Goal: Task Accomplishment & Management: Manage account settings

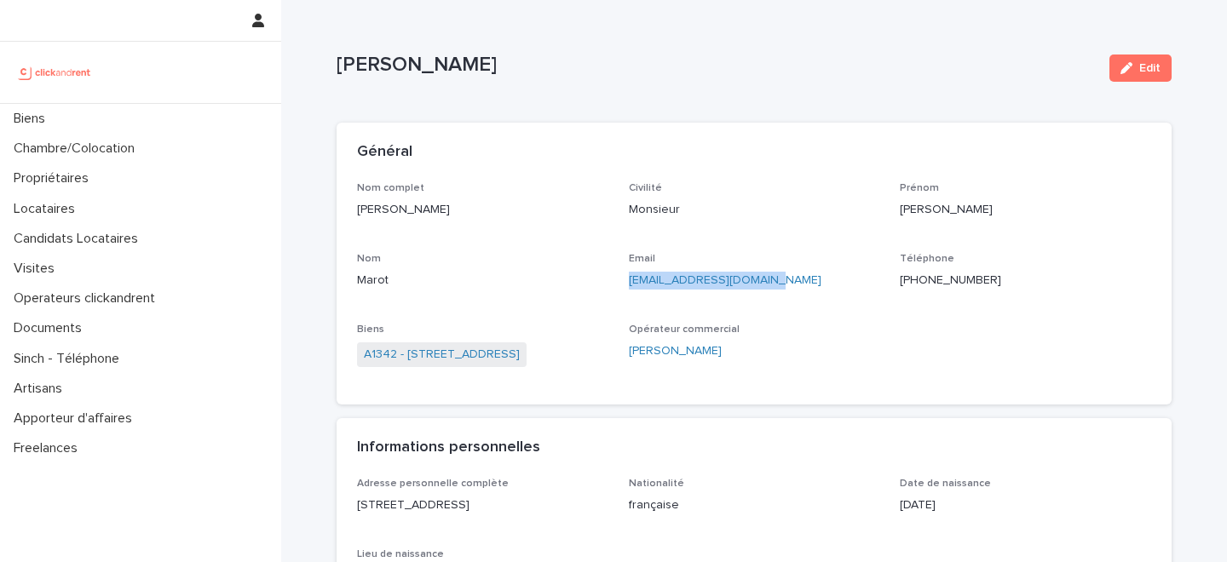
drag, startPoint x: 779, startPoint y: 282, endPoint x: 624, endPoint y: 280, distance: 155.1
click at [624, 280] on div "Nom complet Stéphane Marot Civilité Monsieur Prénom Stéphane Nom Marot Email ma…" at bounding box center [754, 283] width 794 height 203
copy link "marotstephane@orange.fr"
click at [921, 277] on p "+13132102323" at bounding box center [1025, 281] width 251 height 18
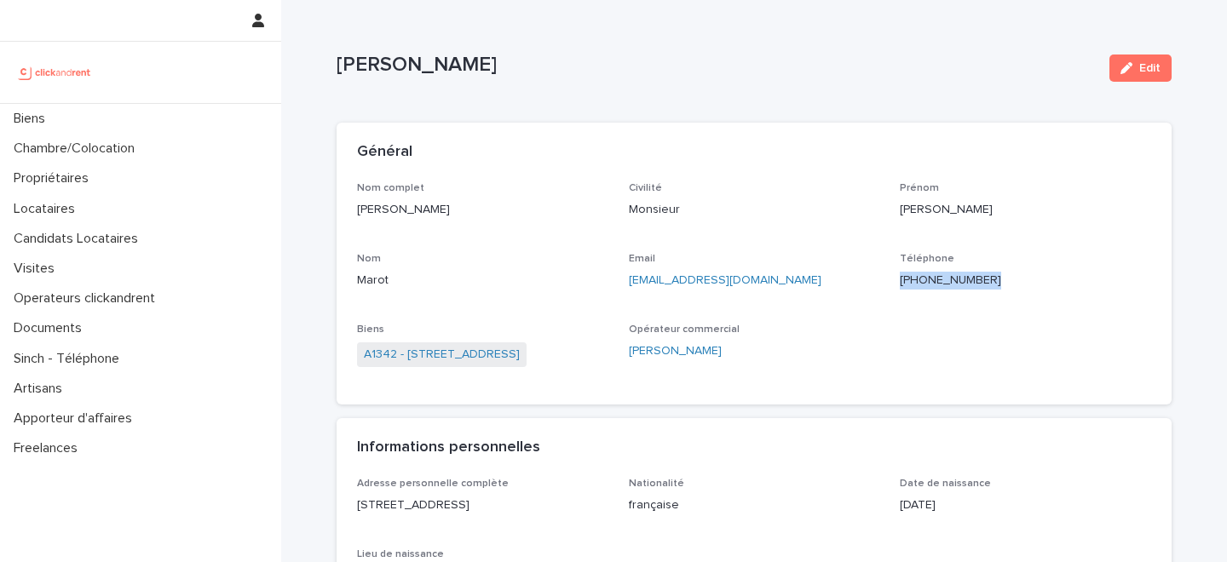
click at [921, 277] on p "+13132102323" at bounding box center [1025, 281] width 251 height 18
copy p "+13132102323"
click at [518, 348] on link "A1342 - 116 bis rue de Glacière, Paris 75013" at bounding box center [442, 355] width 156 height 18
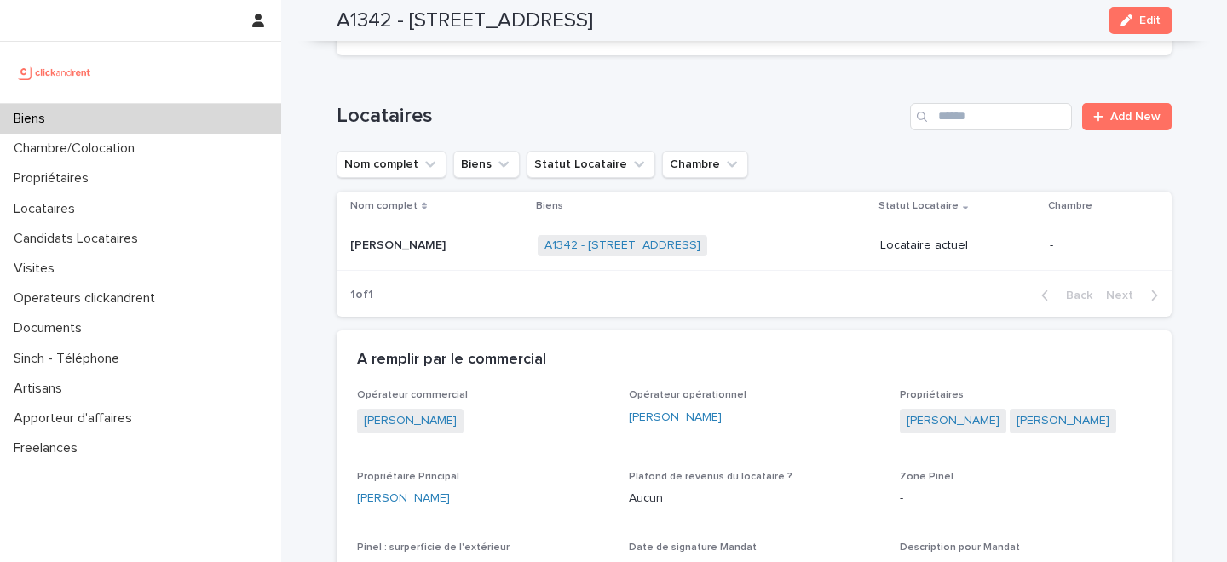
scroll to position [738, 0]
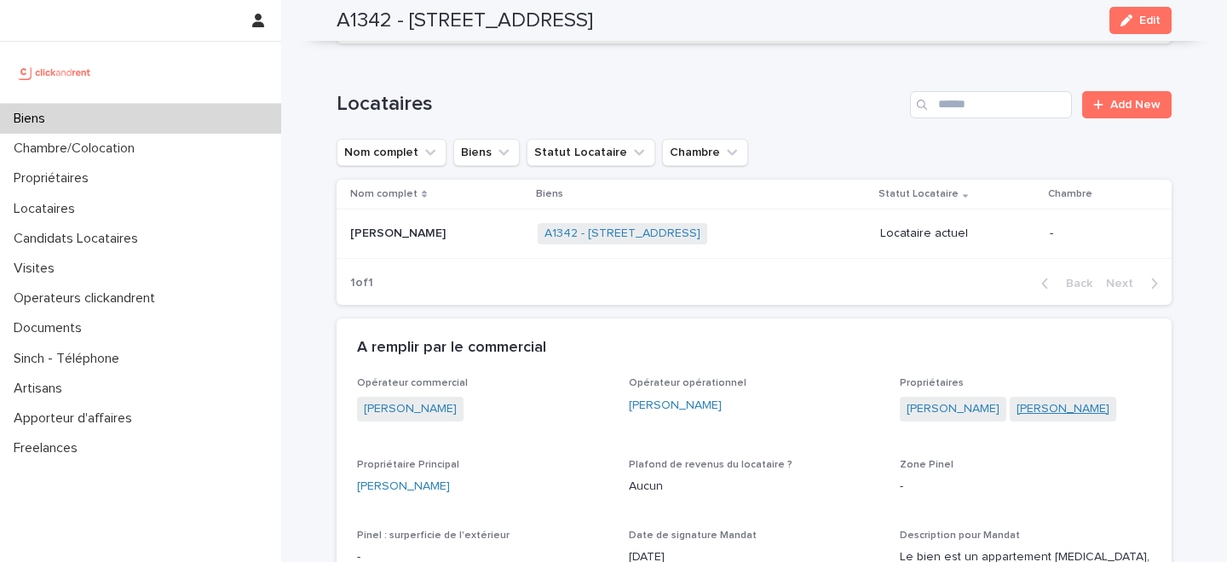
click at [1029, 412] on link "Kevin Landos" at bounding box center [1063, 410] width 93 height 18
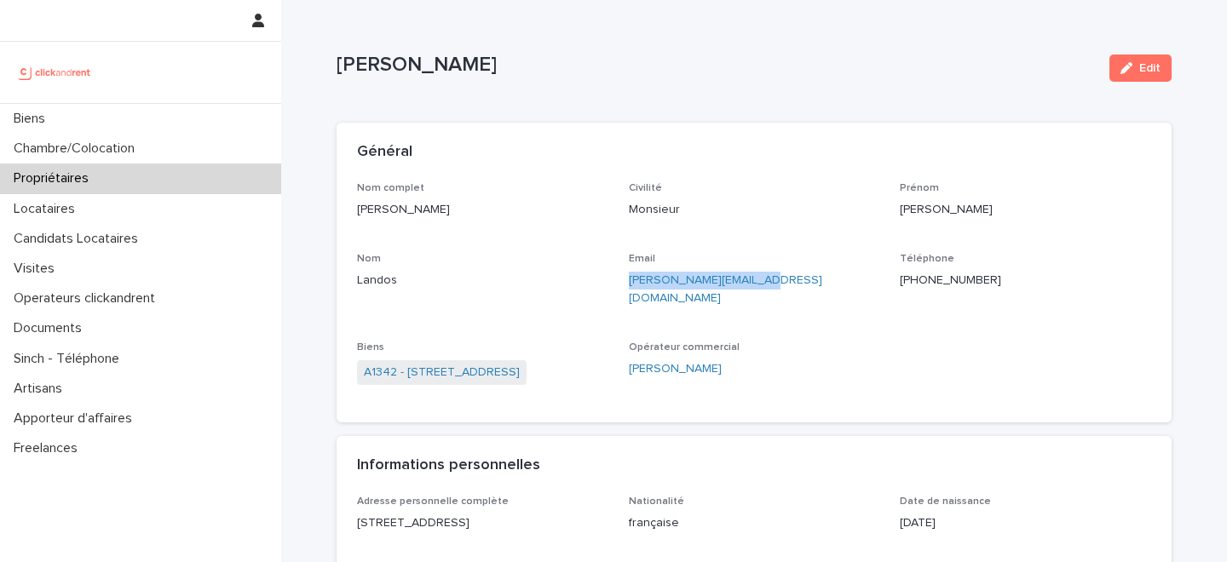
drag, startPoint x: 779, startPoint y: 280, endPoint x: 624, endPoint y: 282, distance: 155.1
click at [624, 282] on div "Nom complet Kevin Landos Civilité Monsieur Prénom Kevin Nom Landos Email kevin.…" at bounding box center [754, 292] width 794 height 220
copy link "kevin.landos@gmail.com"
click at [934, 282] on p "+15512247552" at bounding box center [1025, 281] width 251 height 18
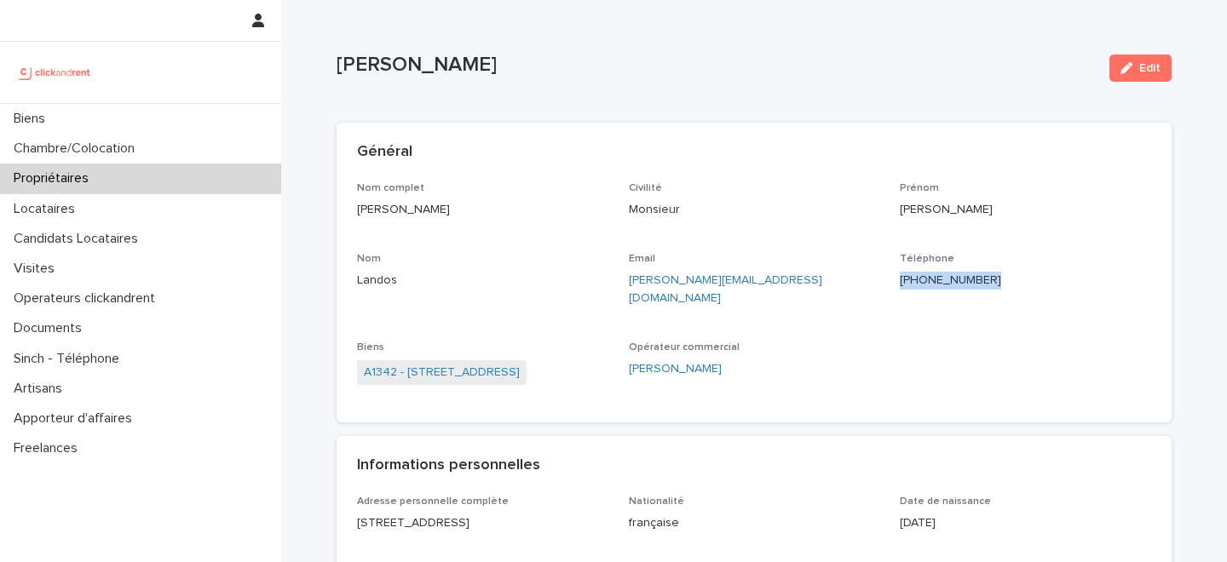
click at [934, 282] on p "+15512247552" at bounding box center [1025, 281] width 251 height 18
copy p "+15512247552"
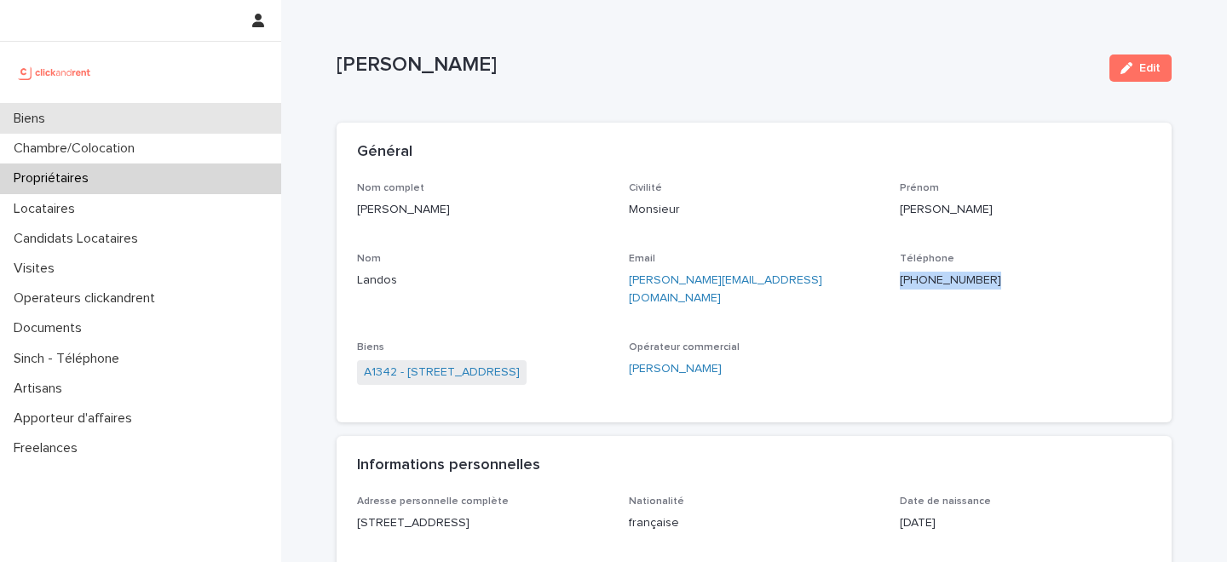
click at [130, 121] on div "Biens" at bounding box center [140, 119] width 281 height 30
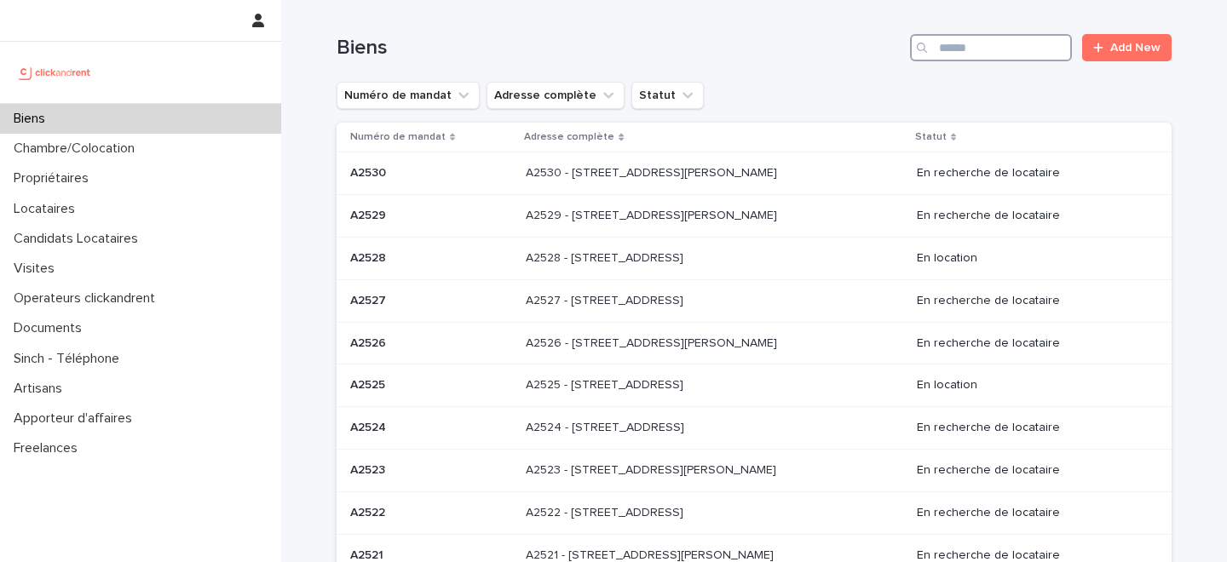
click at [1003, 55] on input "Search" at bounding box center [991, 47] width 162 height 27
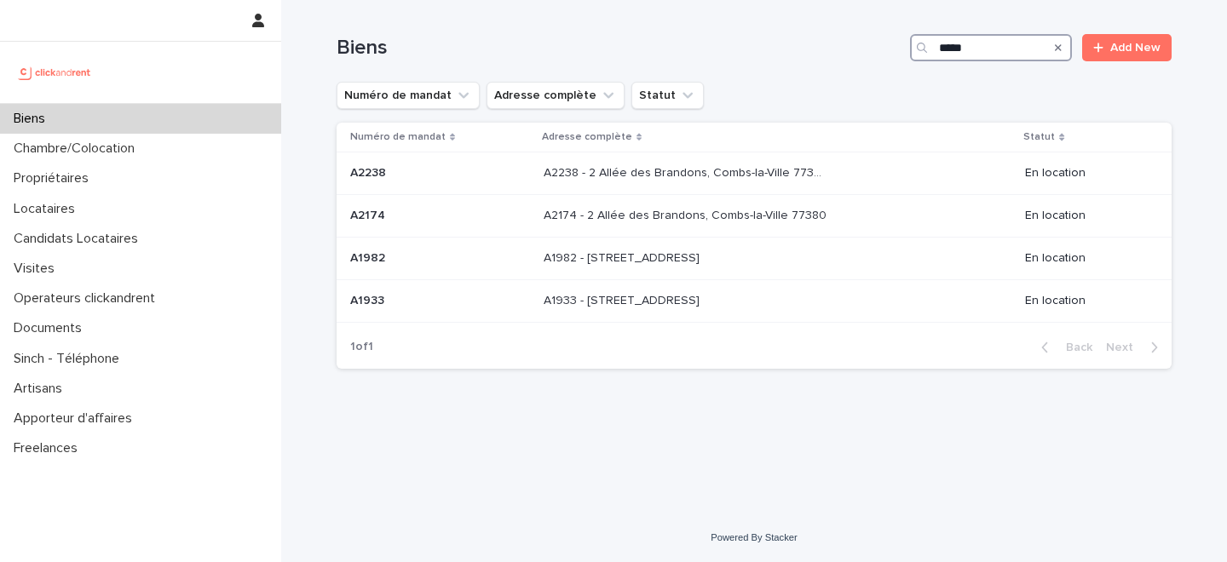
type input "*****"
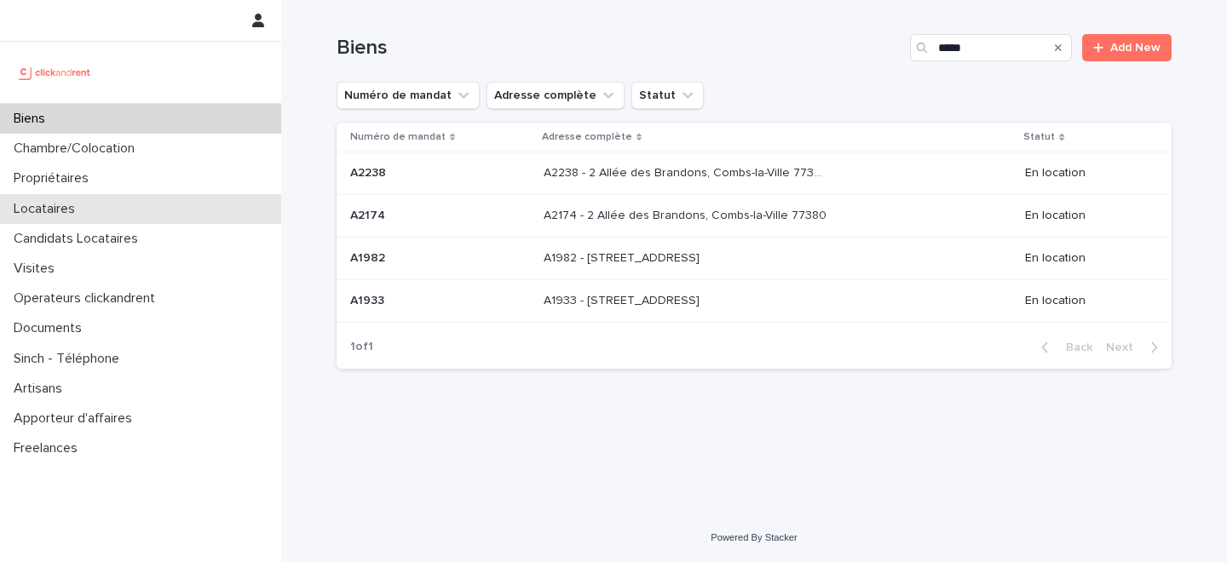
click at [124, 194] on div "Locataires" at bounding box center [140, 209] width 281 height 30
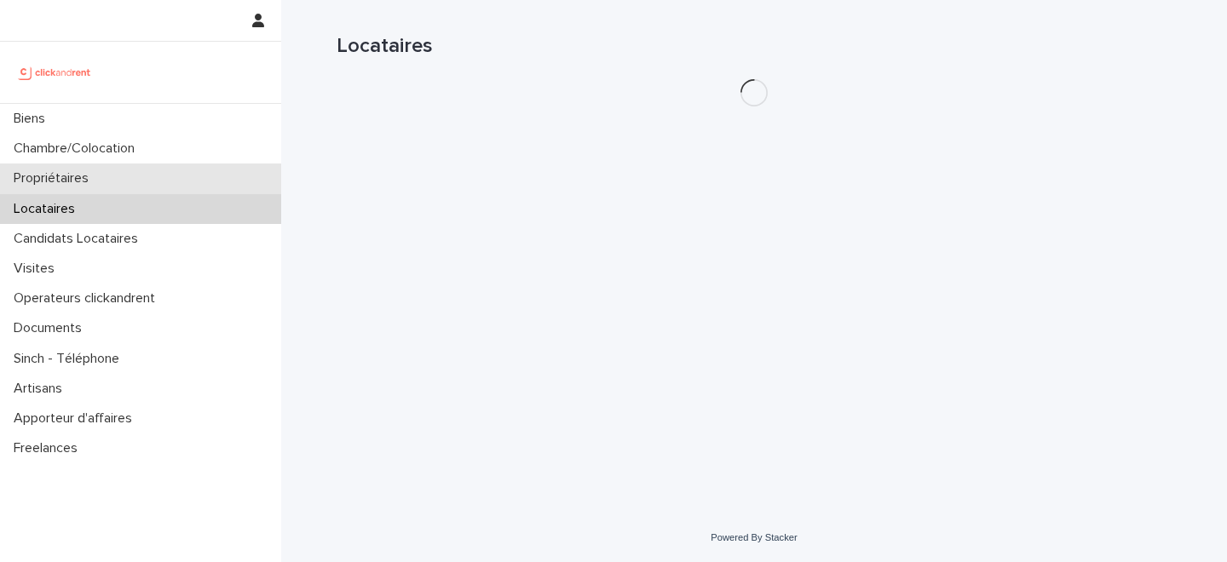
click at [140, 176] on div "Propriétaires" at bounding box center [140, 179] width 281 height 30
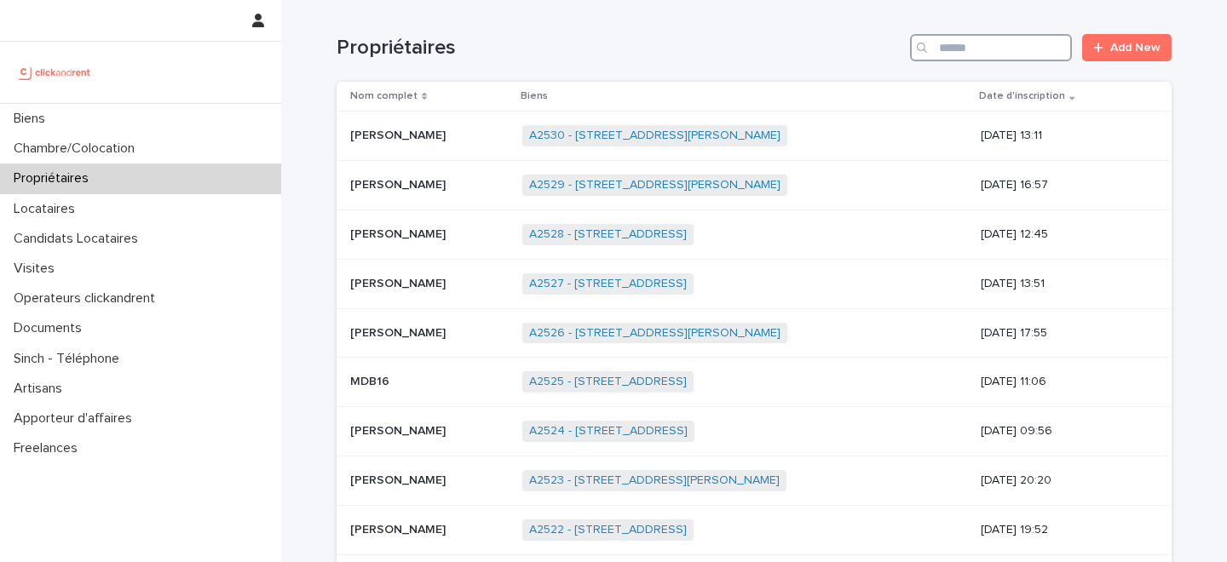
click at [1007, 51] on input "Search" at bounding box center [991, 47] width 162 height 27
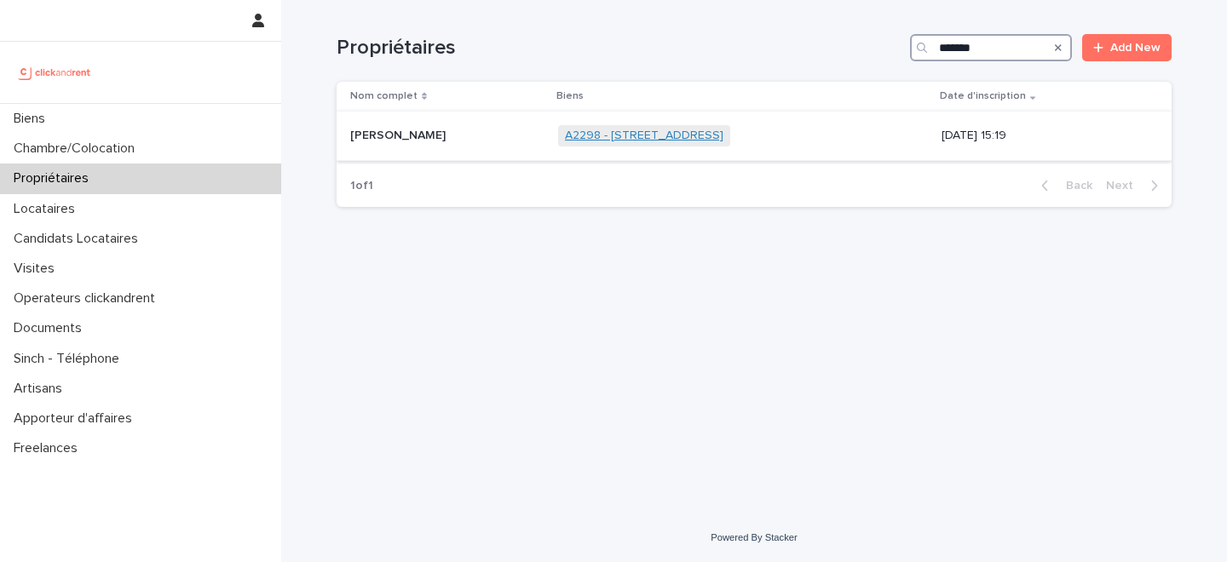
type input "*******"
click at [647, 130] on link "A2298 - 57-59 rue Parmentier, Pierrefitte-Sur-Seine 93380" at bounding box center [644, 136] width 159 height 14
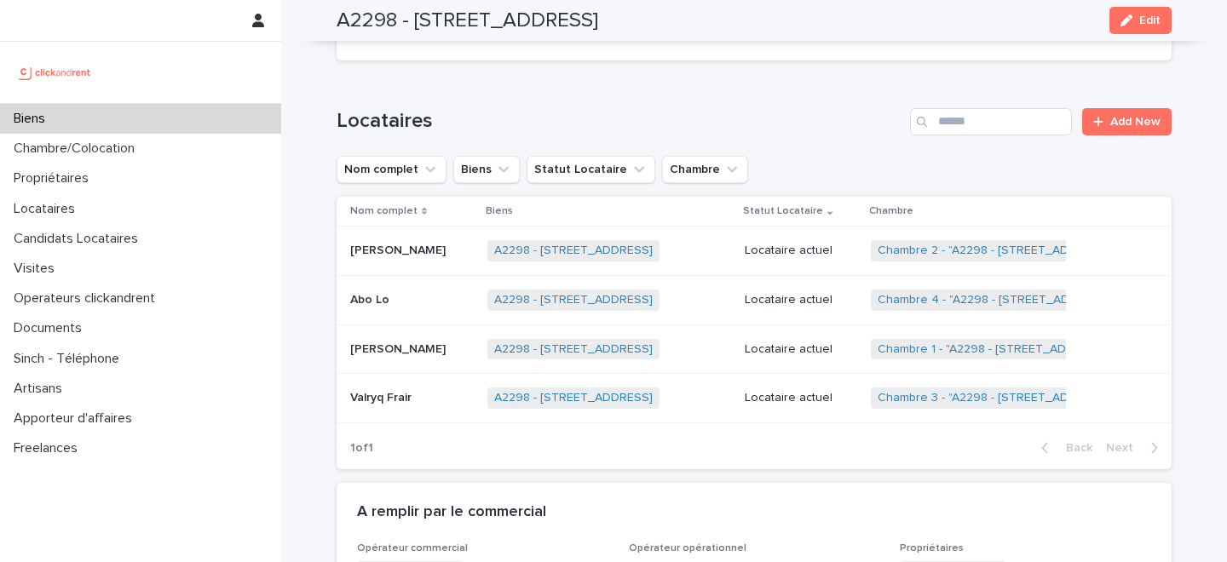
scroll to position [996, 0]
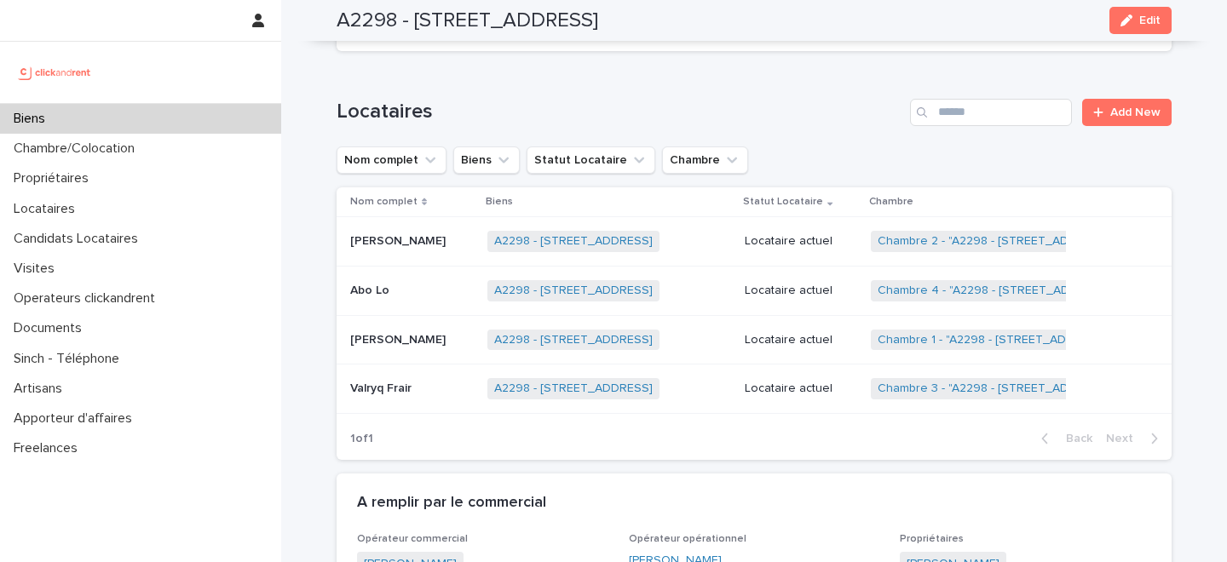
click at [164, 124] on div "Biens" at bounding box center [140, 119] width 281 height 30
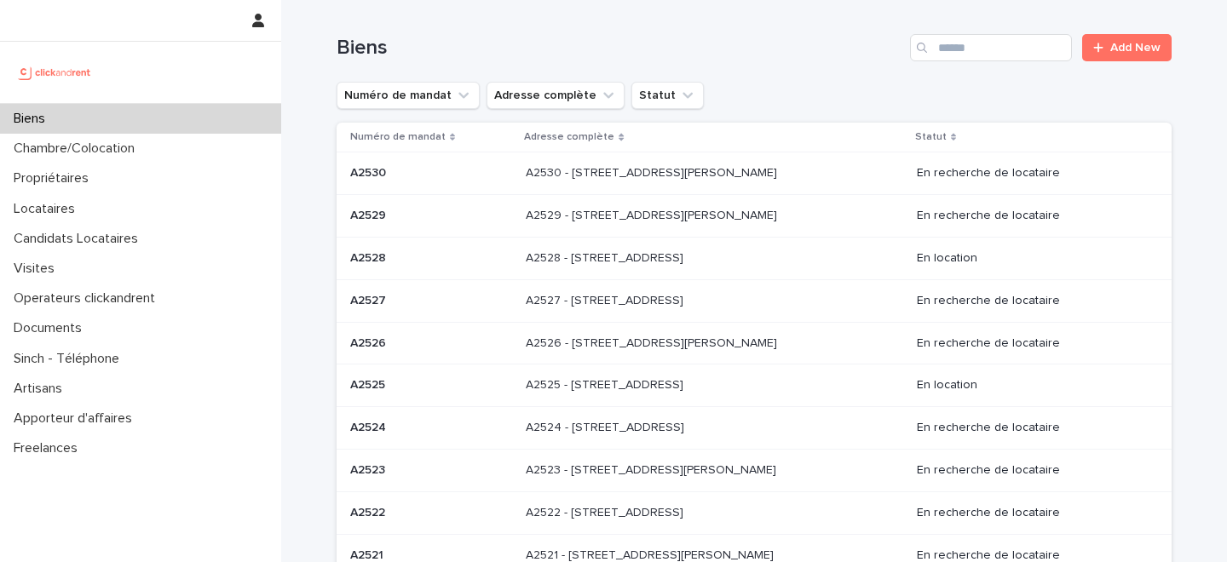
click at [976, 63] on div "Biens Add New" at bounding box center [754, 41] width 835 height 82
click at [992, 50] on input "Search" at bounding box center [991, 47] width 162 height 27
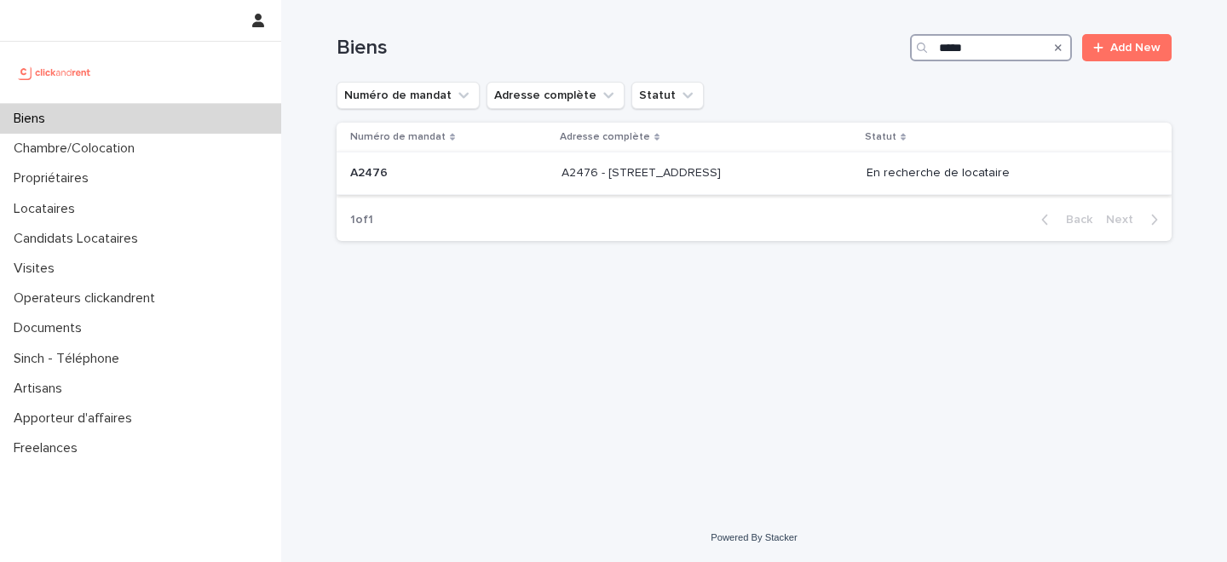
type input "*****"
click at [633, 178] on p "A2476 - 152 rue du Faubourg Saint-Antoine, Paris 75012" at bounding box center [643, 172] width 163 height 18
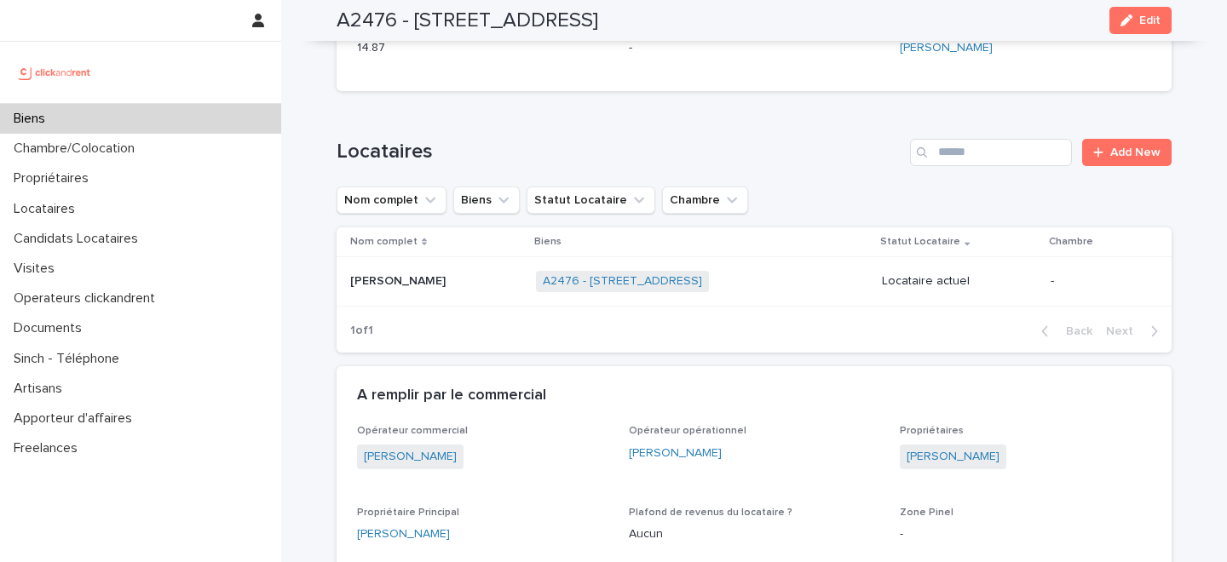
scroll to position [885, 0]
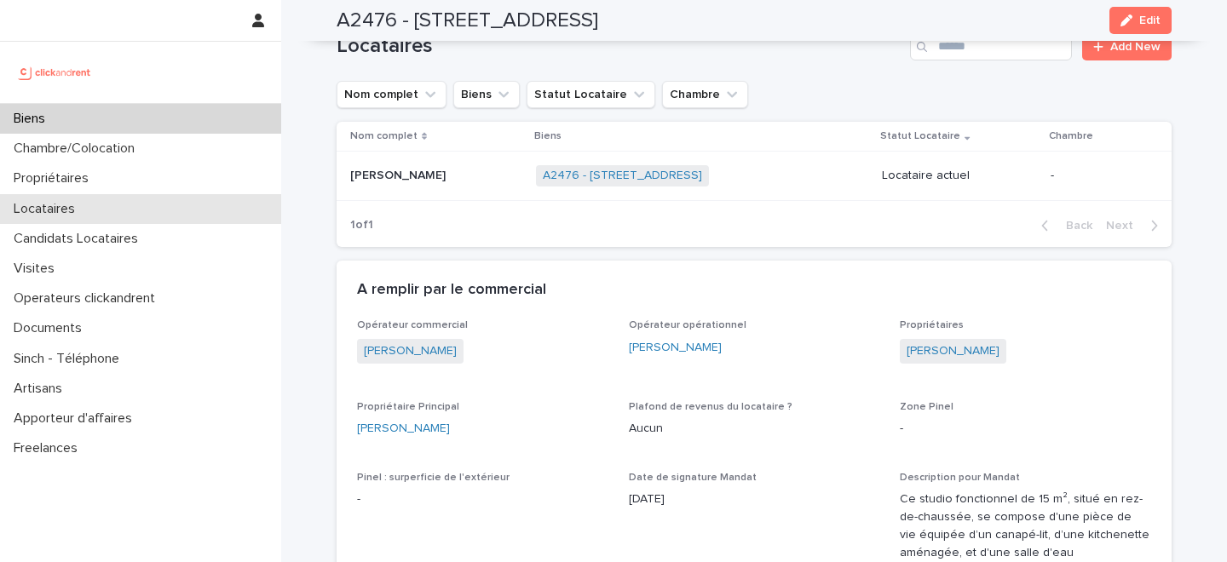
click at [112, 208] on div "Locataires" at bounding box center [140, 209] width 281 height 30
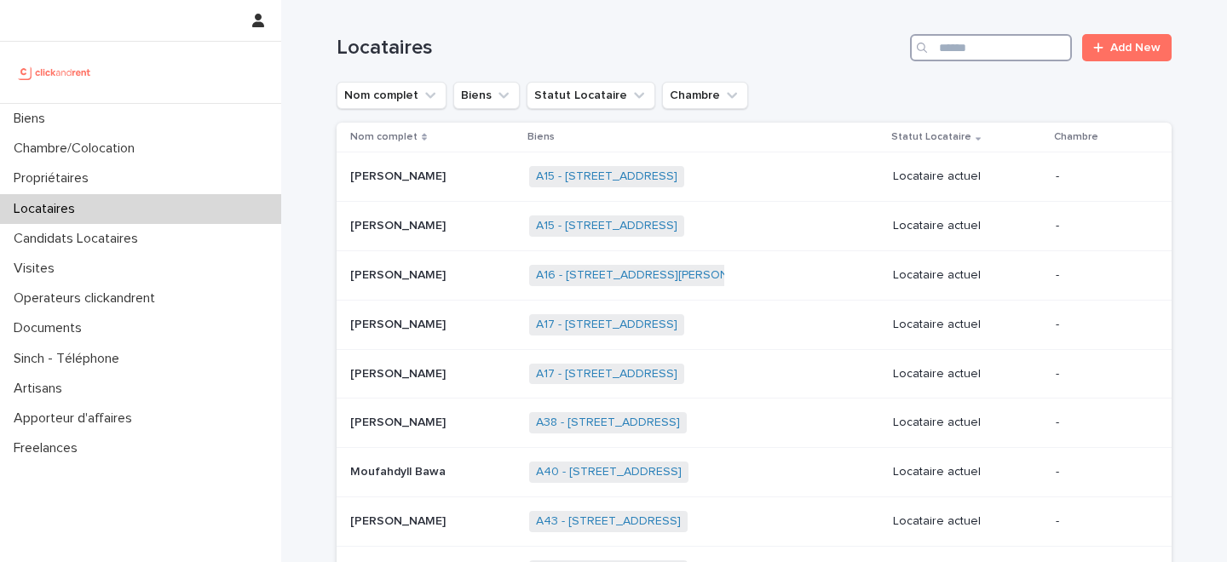
click at [995, 45] on input "Search" at bounding box center [991, 47] width 162 height 27
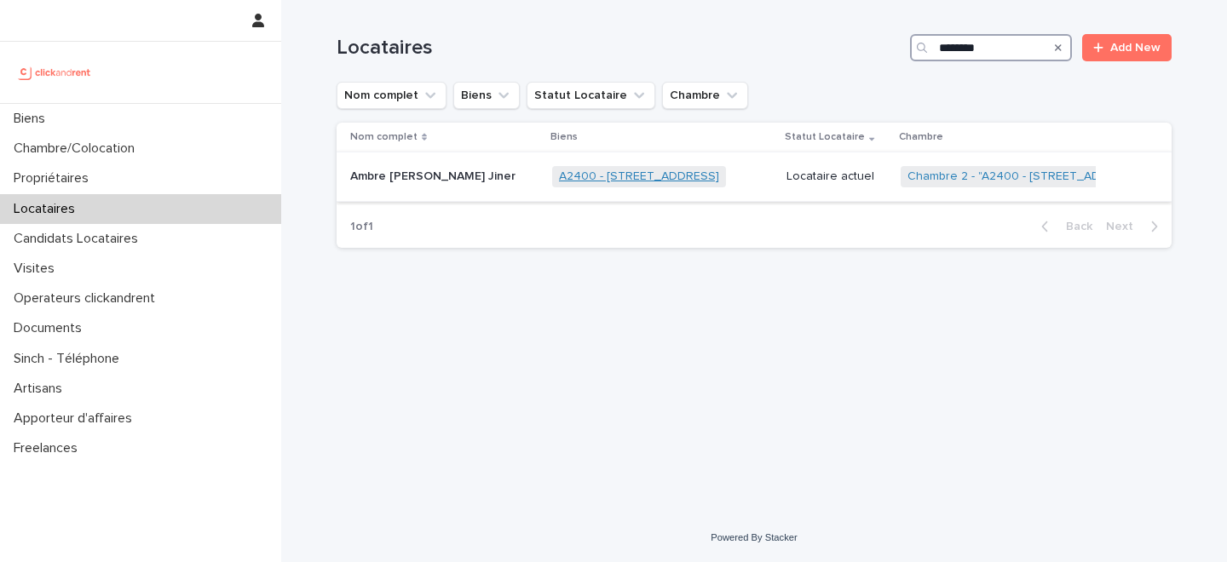
type input "********"
click at [594, 177] on link "A2400 - 170 rue Savorgnan de Brazza, Montpellier 34070" at bounding box center [639, 177] width 160 height 14
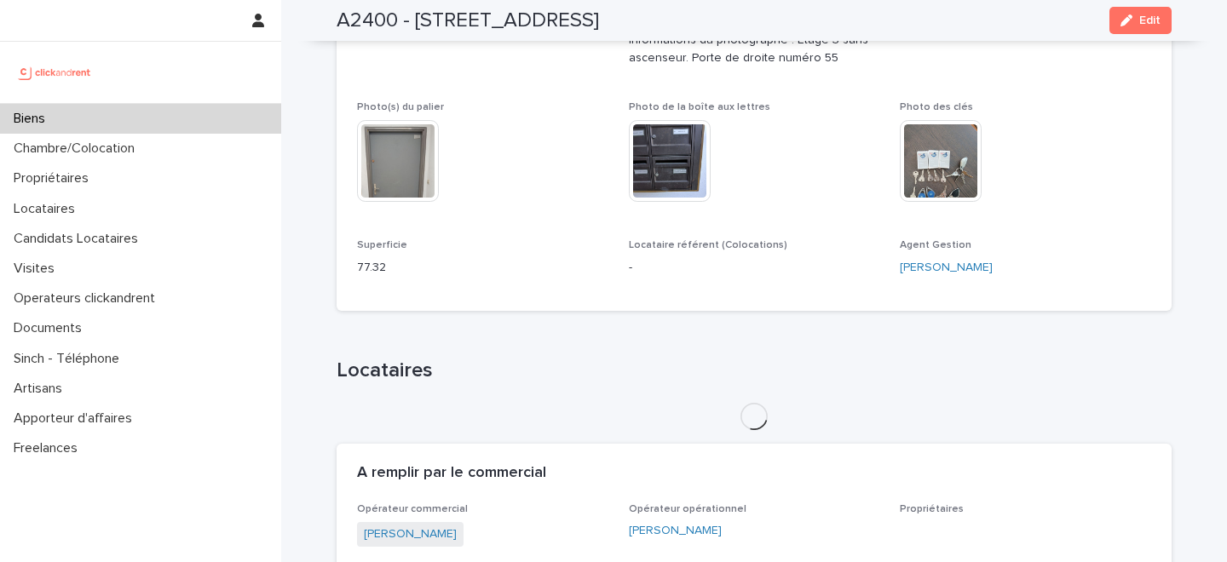
scroll to position [423, 0]
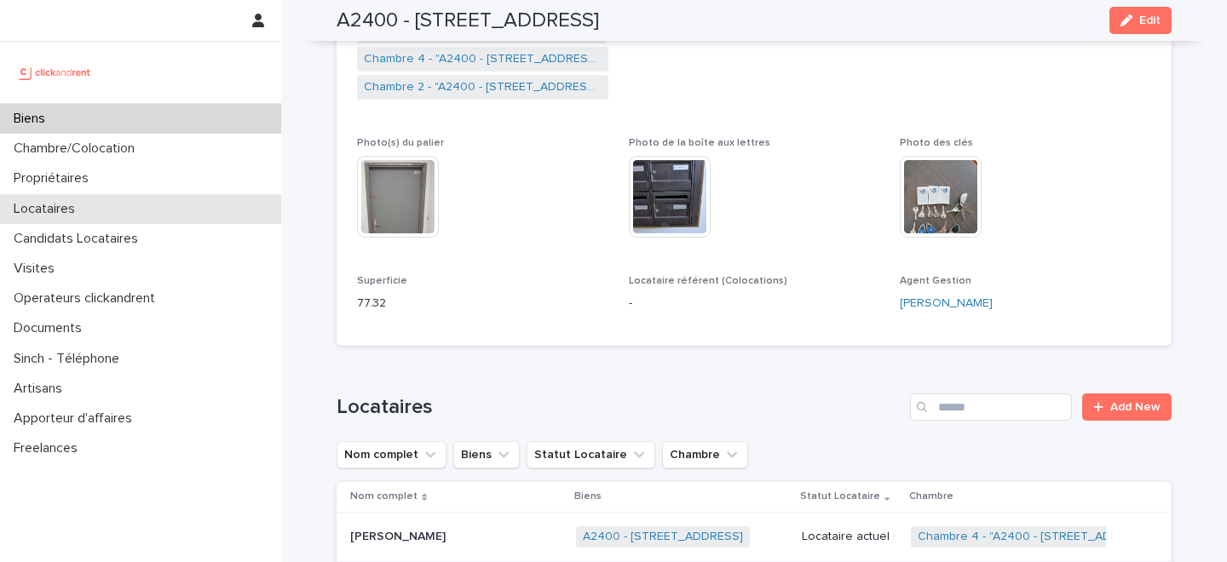
click at [122, 201] on div "Locataires" at bounding box center [140, 209] width 281 height 30
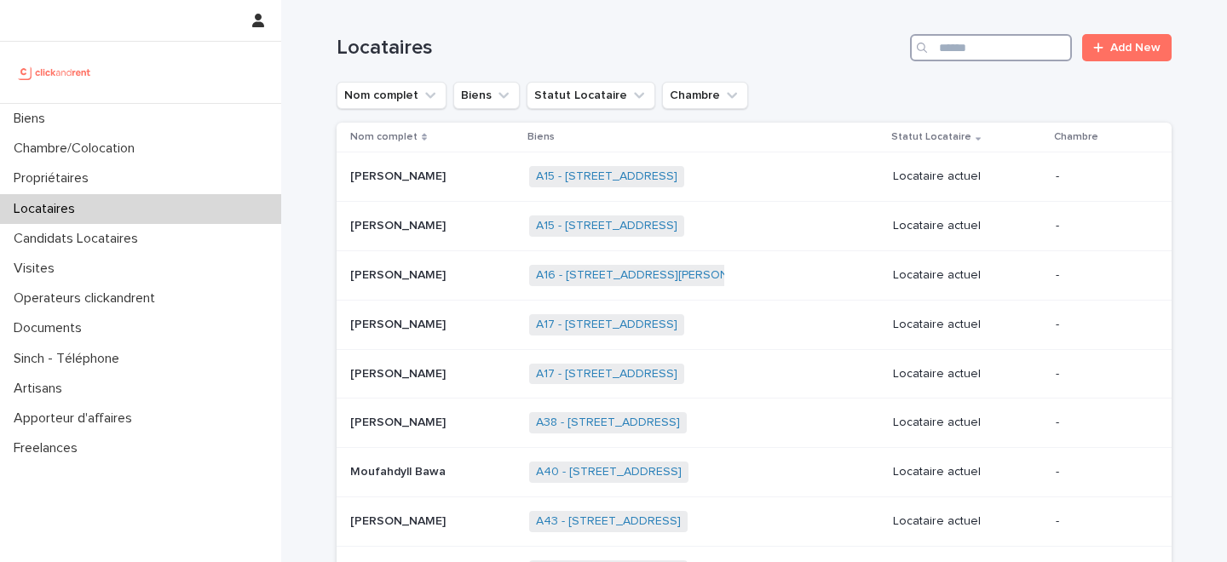
click at [991, 57] on input "Search" at bounding box center [991, 47] width 162 height 27
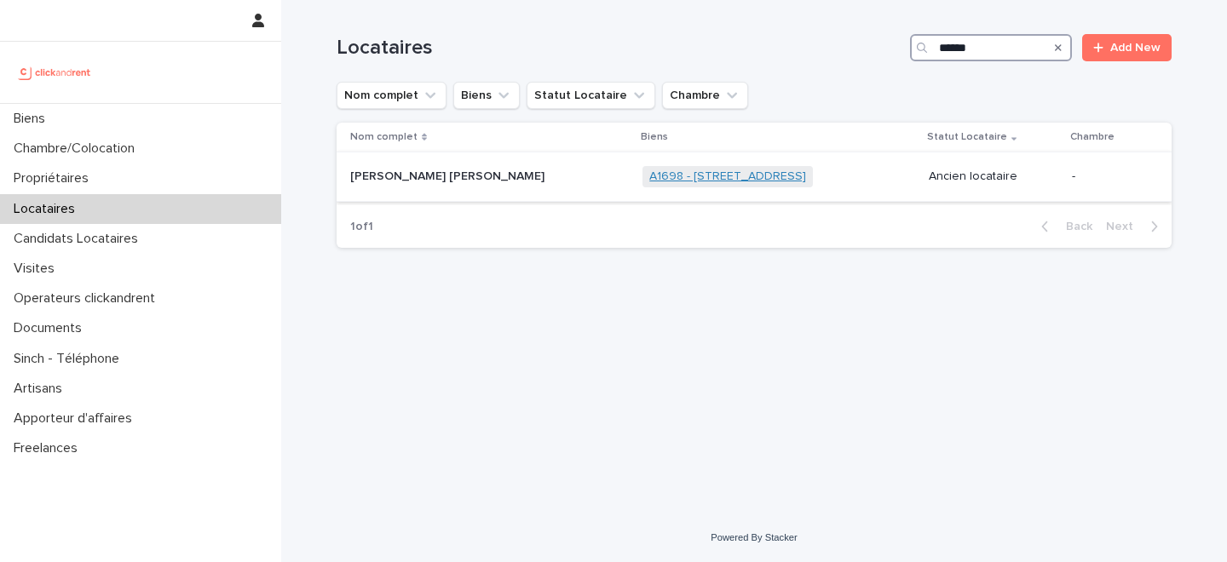
type input "******"
click at [649, 181] on link "A1698 - [STREET_ADDRESS]" at bounding box center [727, 177] width 157 height 14
click at [517, 178] on p at bounding box center [456, 177] width 213 height 14
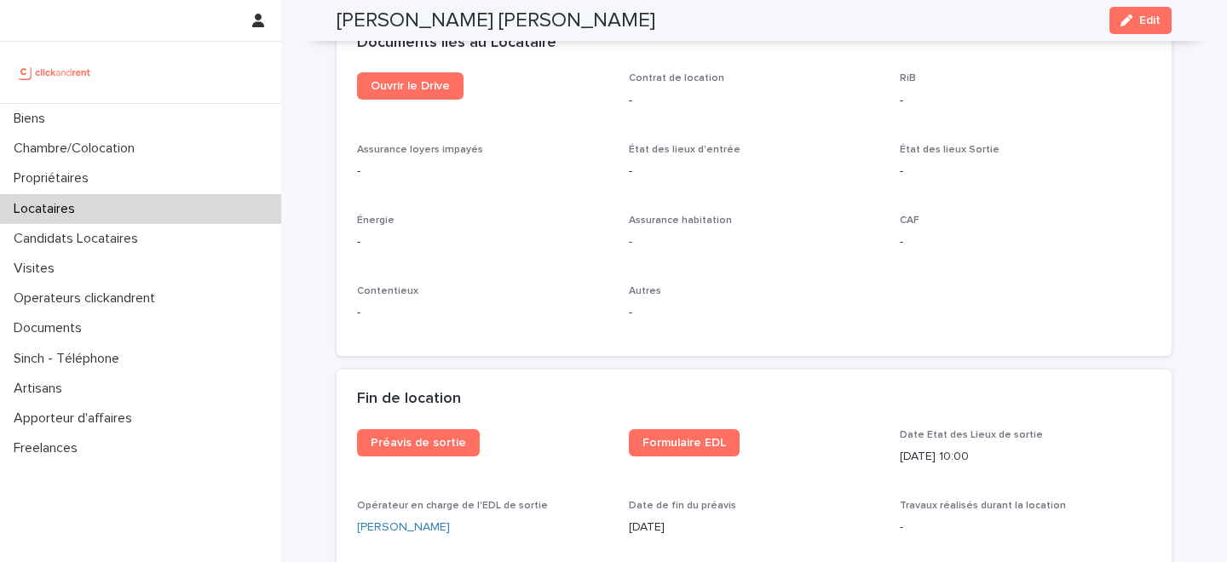
scroll to position [1831, 0]
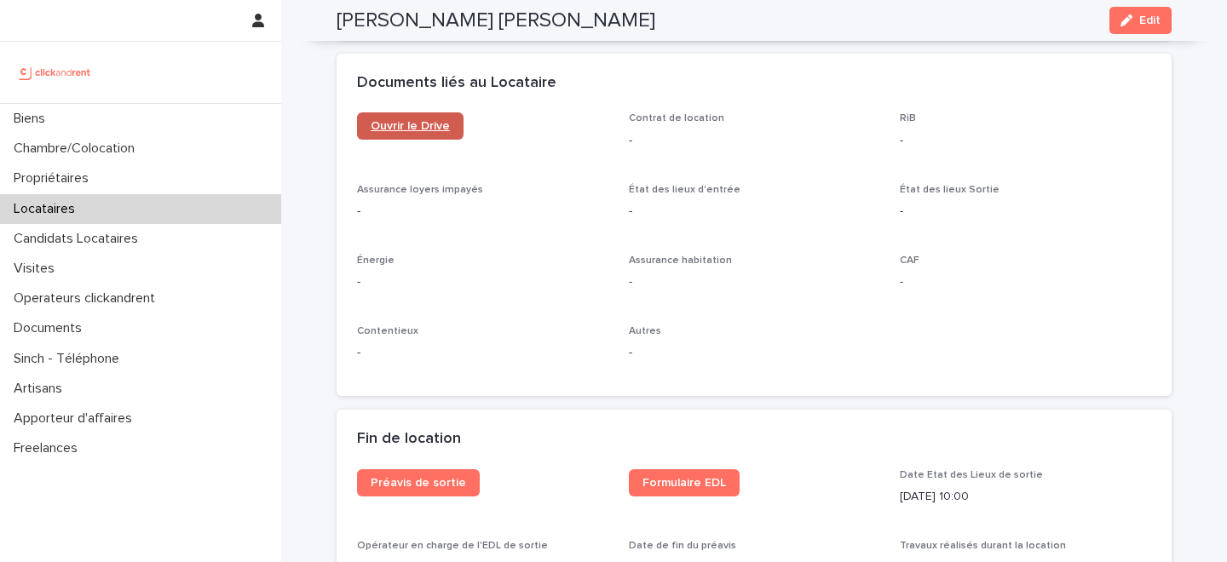
click at [412, 121] on span "Ouvrir le Drive" at bounding box center [410, 126] width 79 height 12
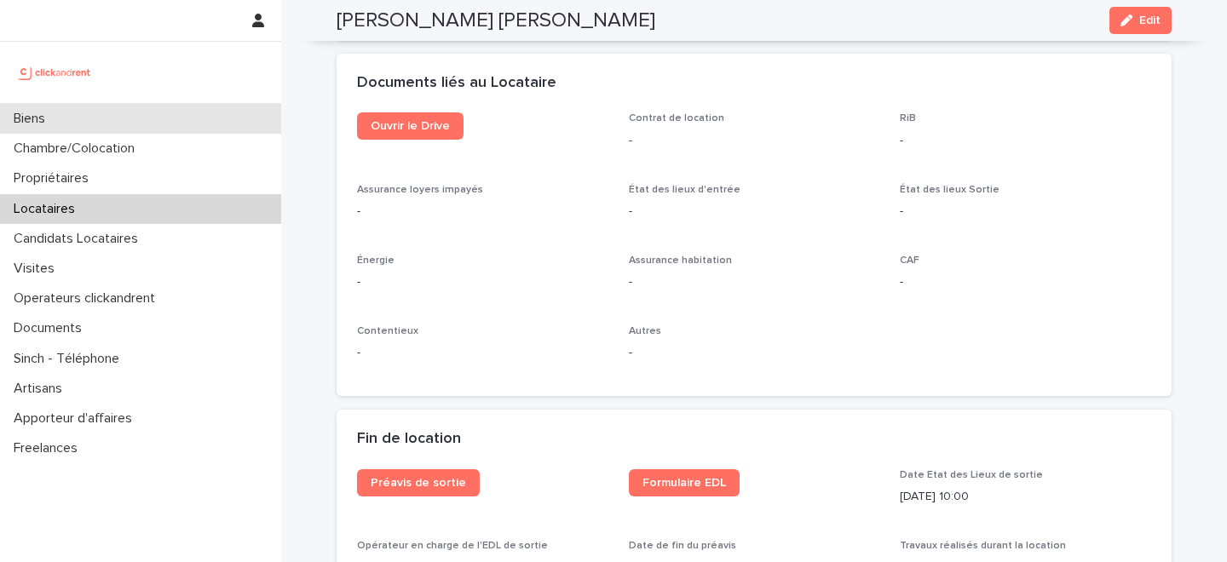
click at [121, 114] on div "Biens" at bounding box center [140, 119] width 281 height 30
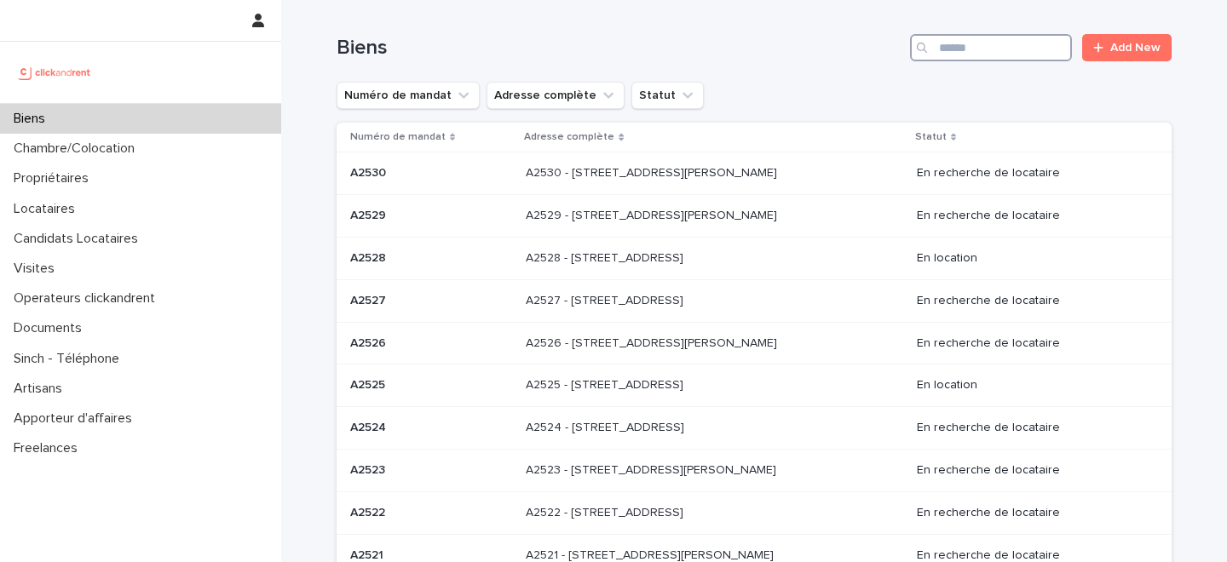
click at [975, 51] on input "Search" at bounding box center [991, 47] width 162 height 27
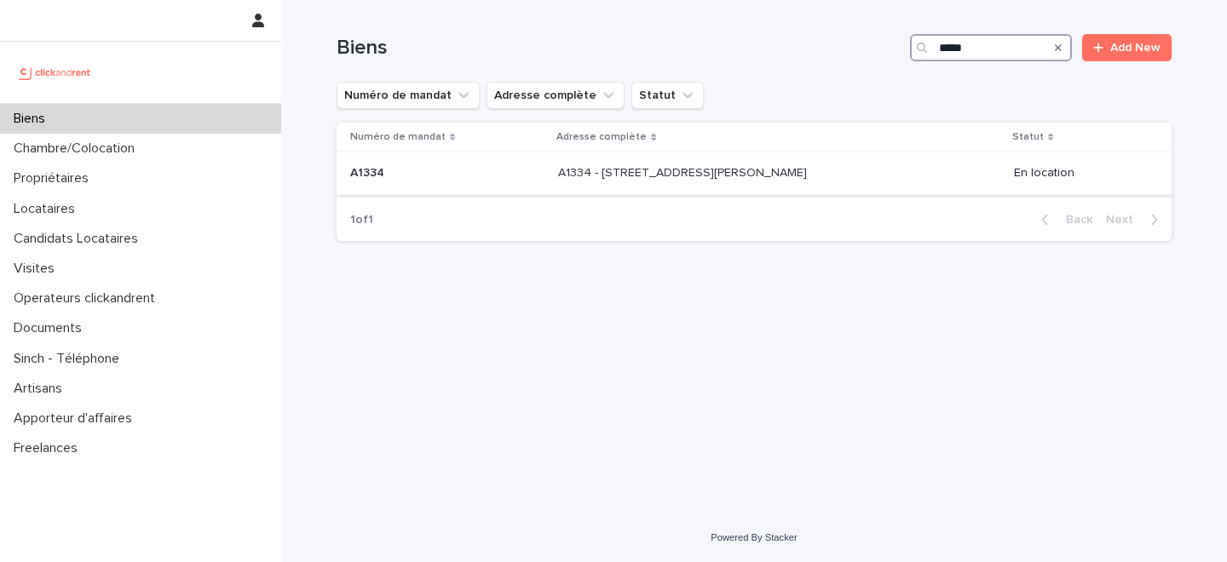
type input "*****"
click at [776, 170] on p "A1334 - 38 rue Charles Perrault, Montpellier 34000" at bounding box center [684, 172] width 252 height 18
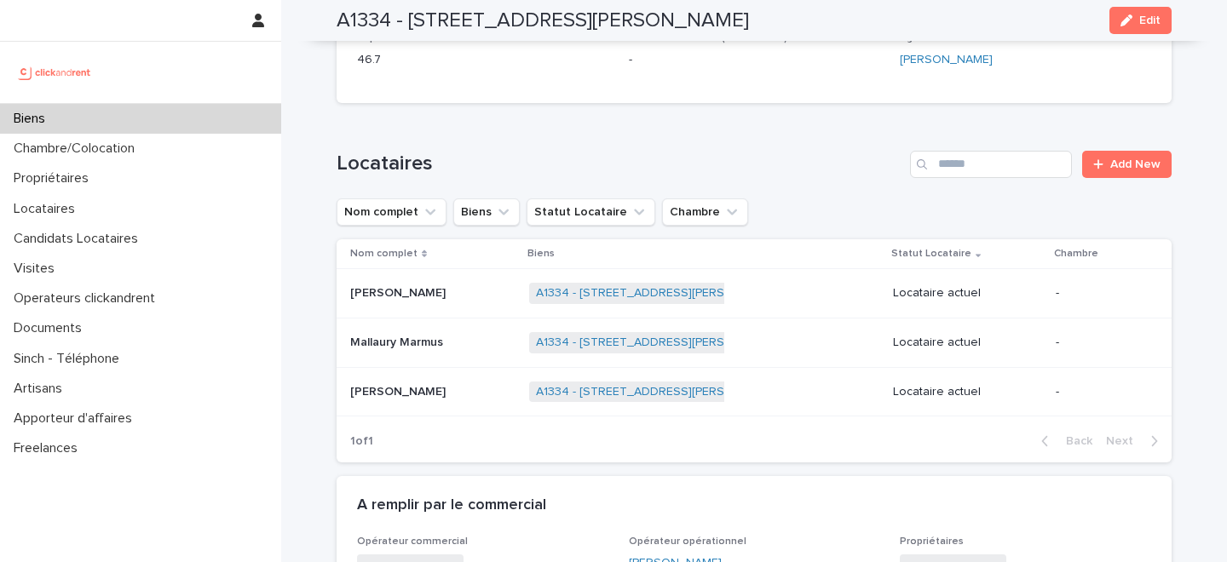
scroll to position [701, 0]
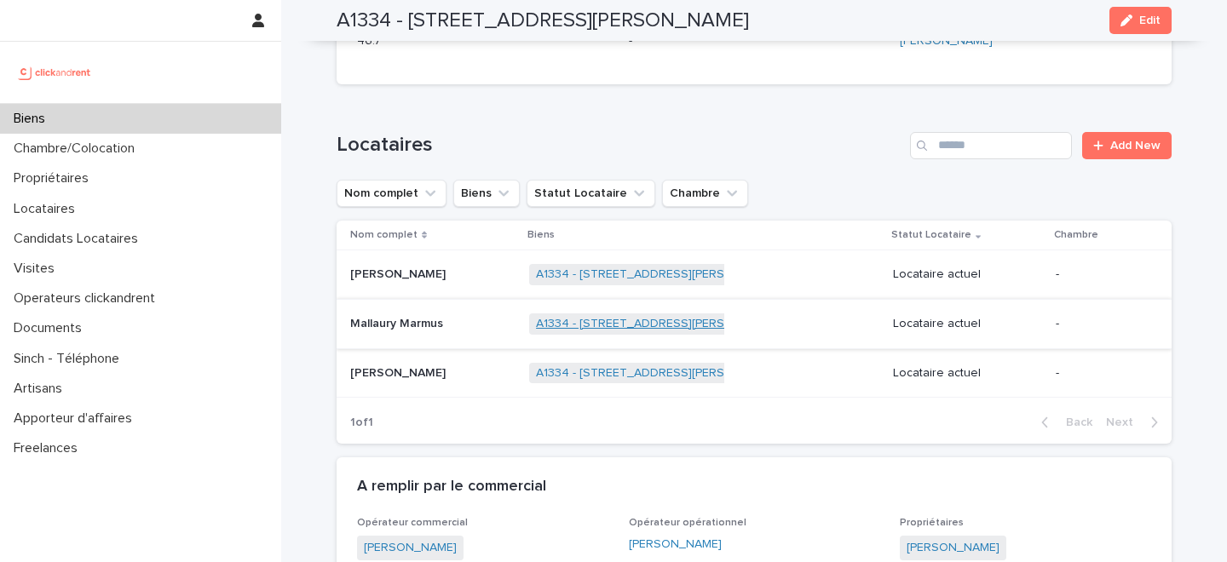
click at [571, 326] on link "A1334 - 38 rue Charles Perrault, Montpellier 34000" at bounding box center [660, 324] width 249 height 14
click at [471, 324] on p at bounding box center [432, 324] width 165 height 14
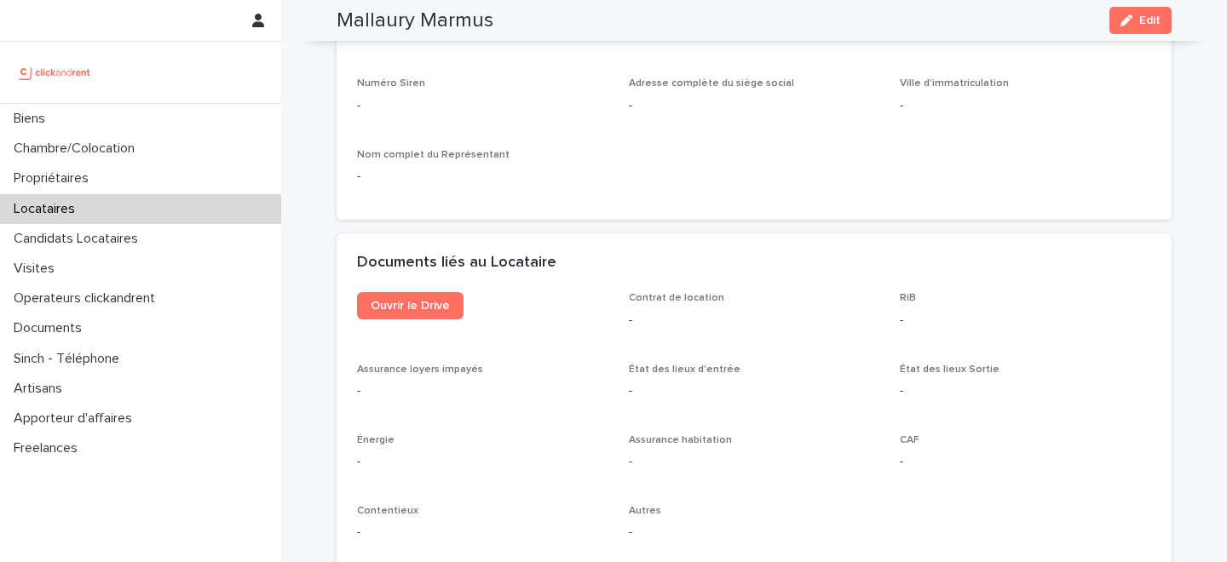
scroll to position [1494, 0]
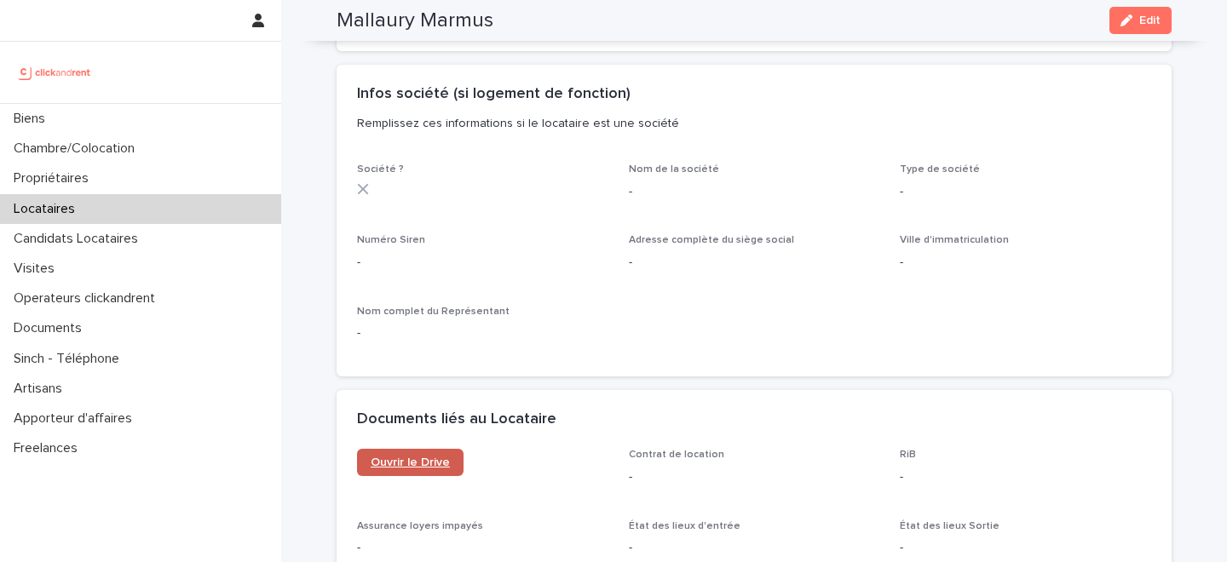
click at [407, 458] on span "Ouvrir le Drive" at bounding box center [410, 463] width 79 height 12
click at [1127, 23] on icon "button" at bounding box center [1127, 20] width 12 height 12
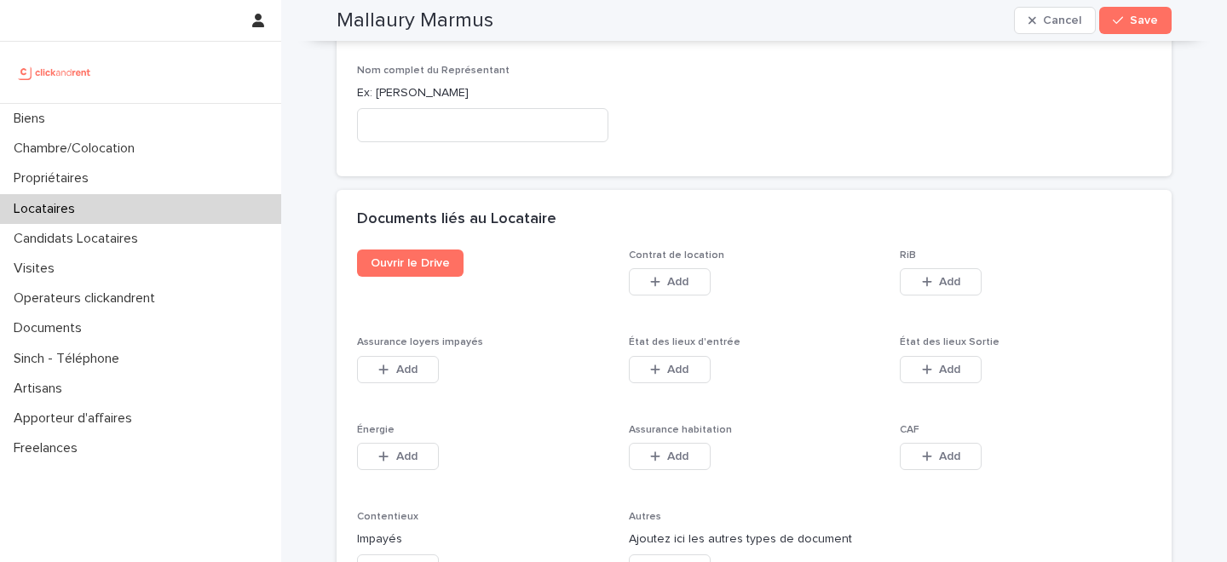
scroll to position [2662, 0]
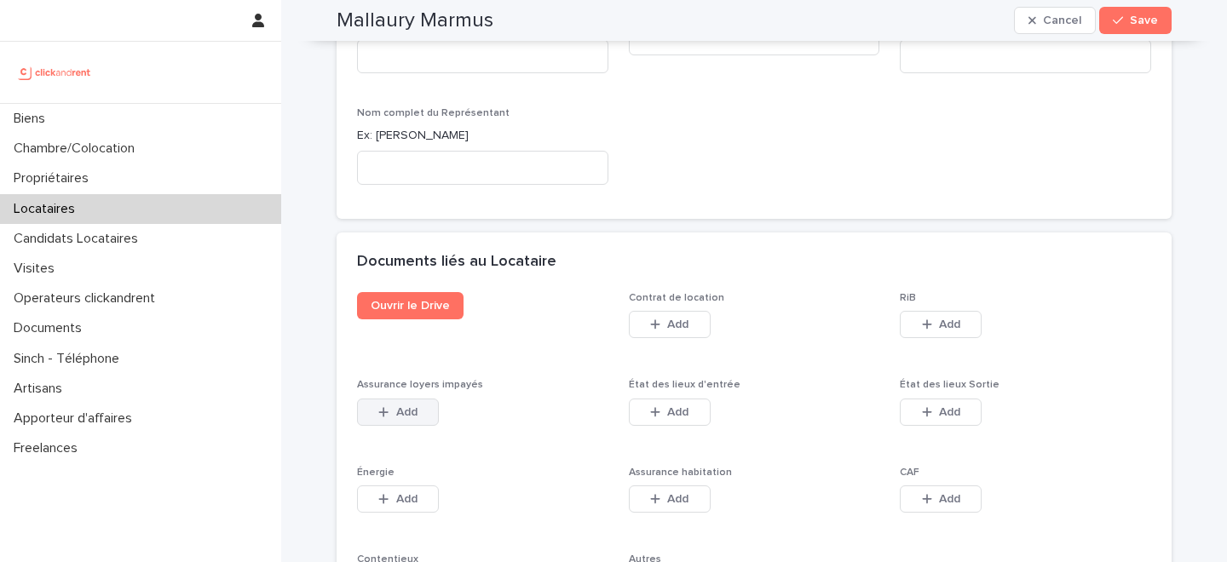
click at [404, 399] on button "Add" at bounding box center [398, 412] width 82 height 27
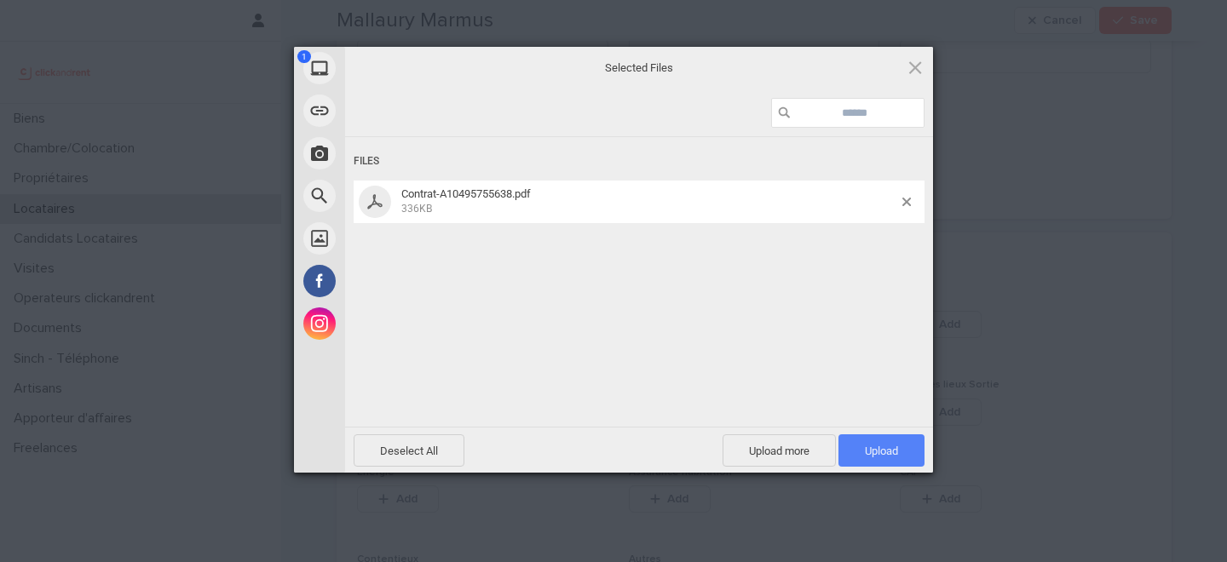
click at [885, 456] on span "Upload 1" at bounding box center [881, 451] width 33 height 13
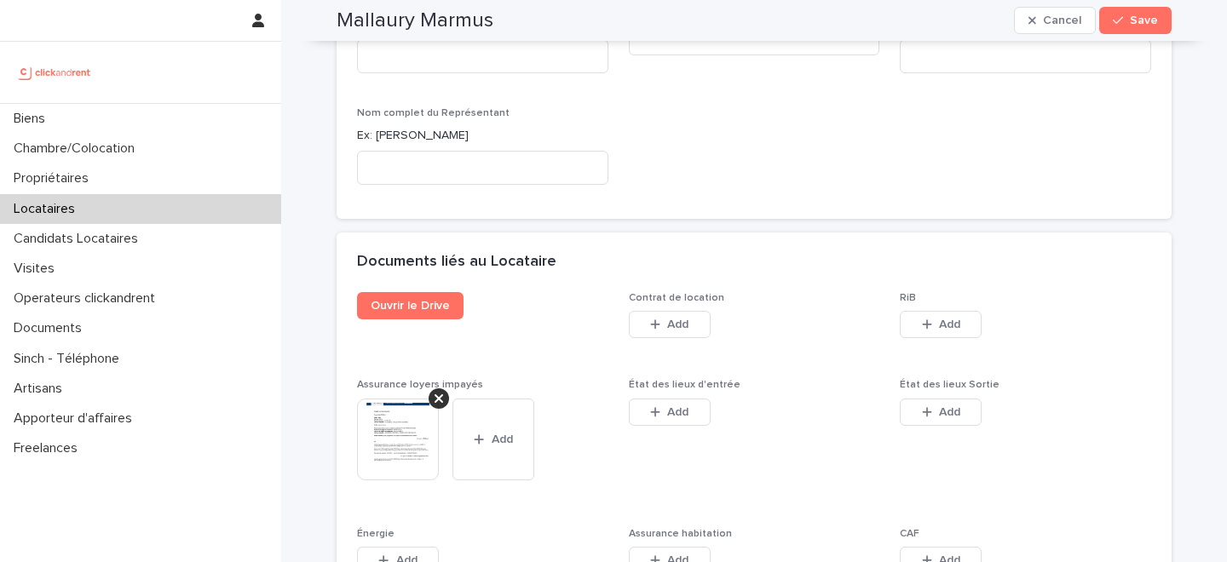
click at [1149, 20] on span "Save" at bounding box center [1144, 20] width 28 height 12
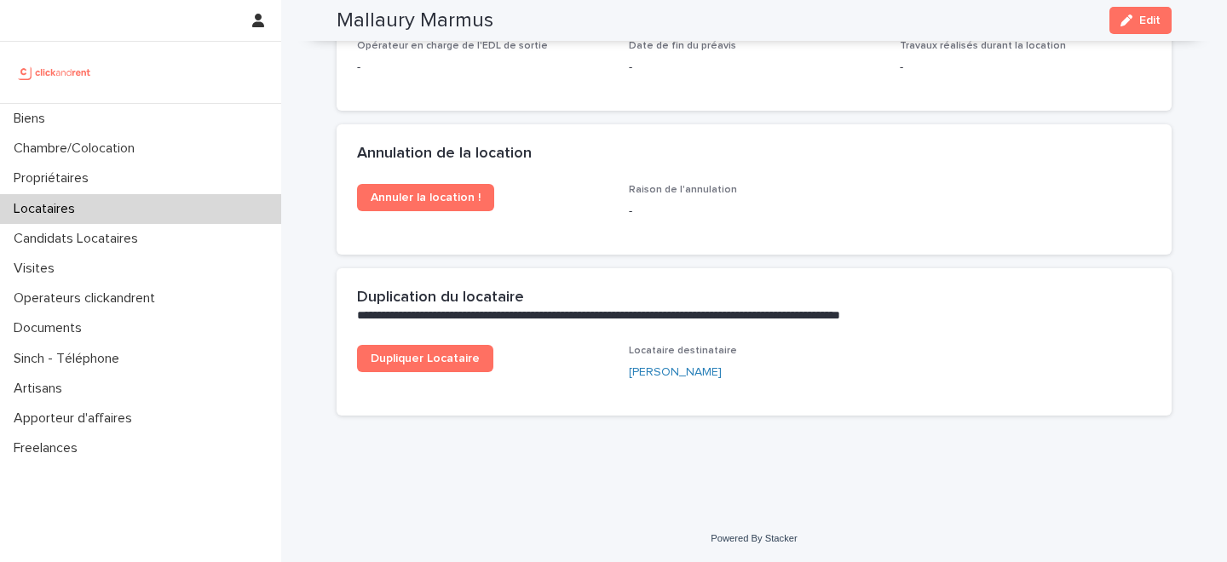
scroll to position [2398, 0]
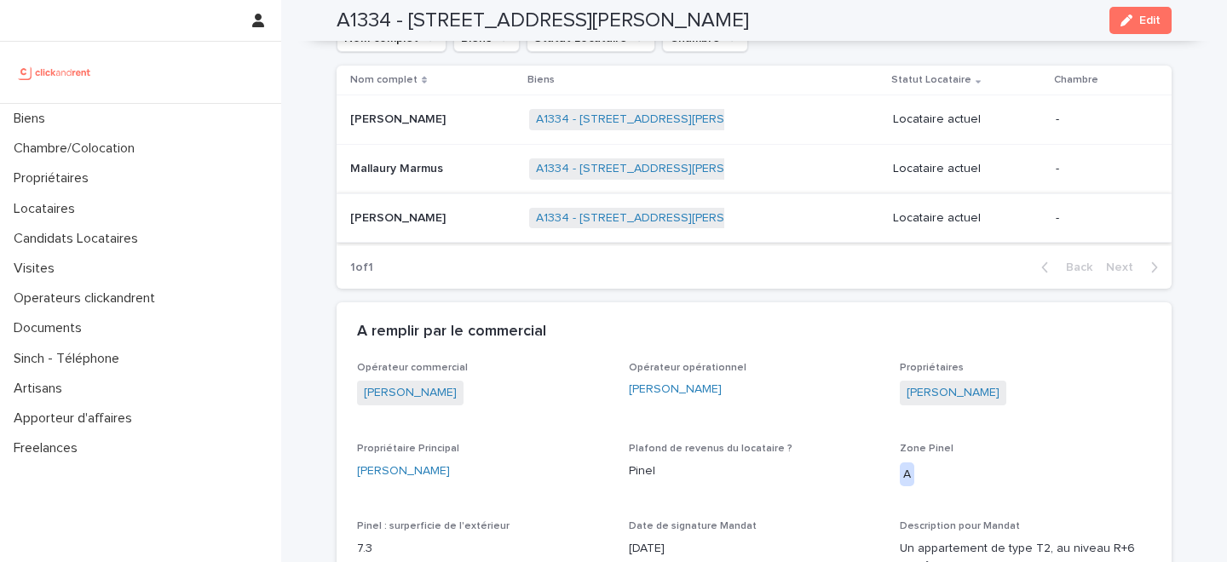
scroll to position [877, 0]
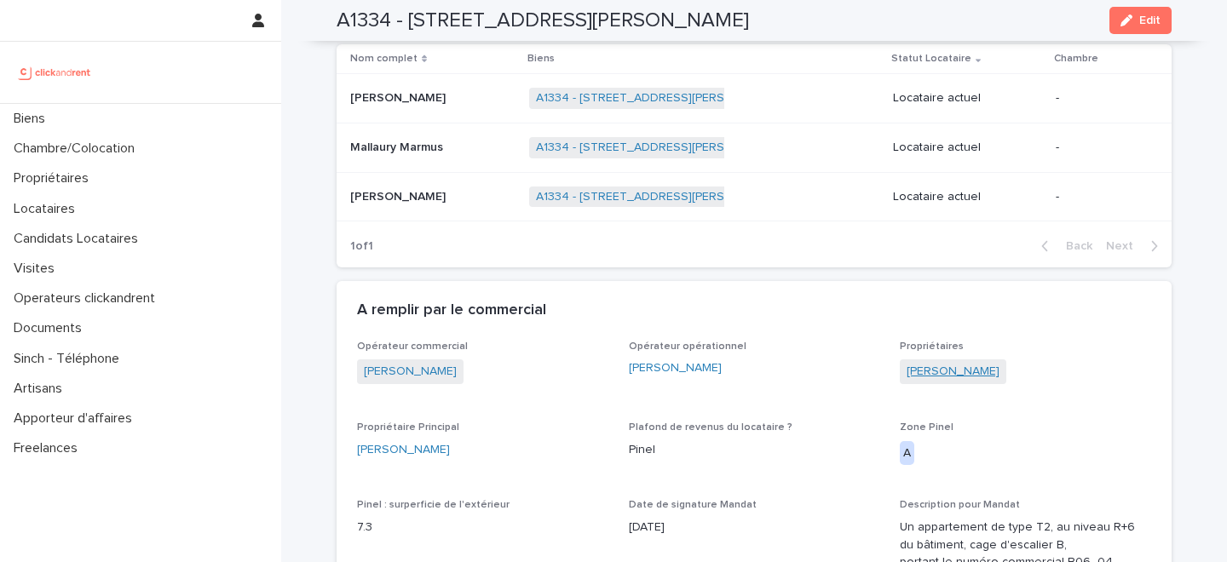
click at [936, 374] on link "Eloise Henry" at bounding box center [953, 372] width 93 height 18
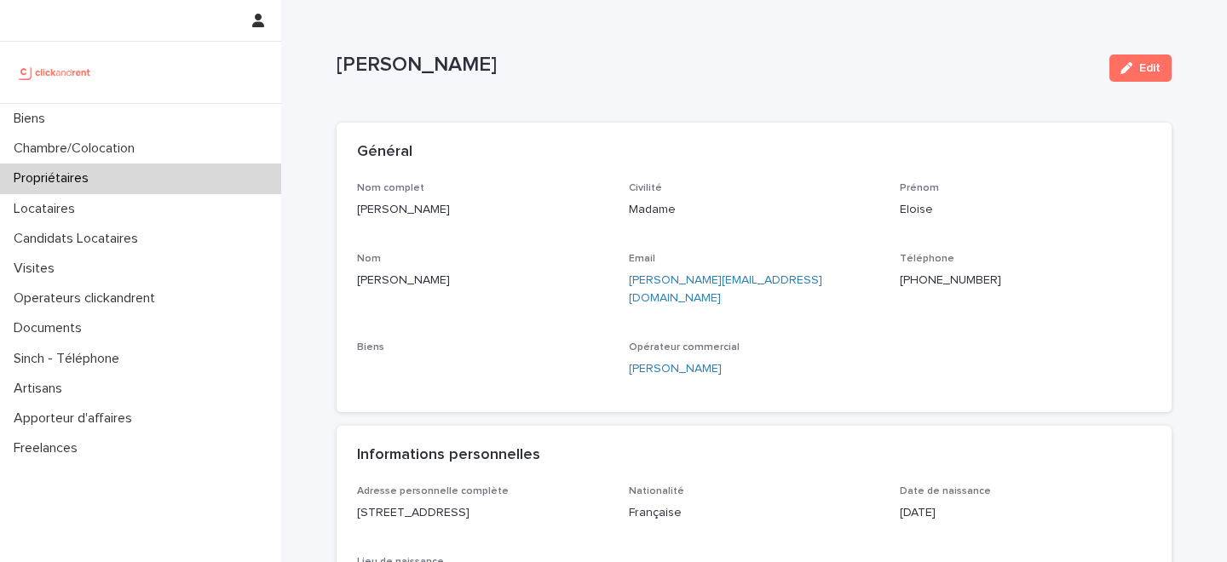
click at [928, 283] on p "+33647881584" at bounding box center [1025, 281] width 251 height 18
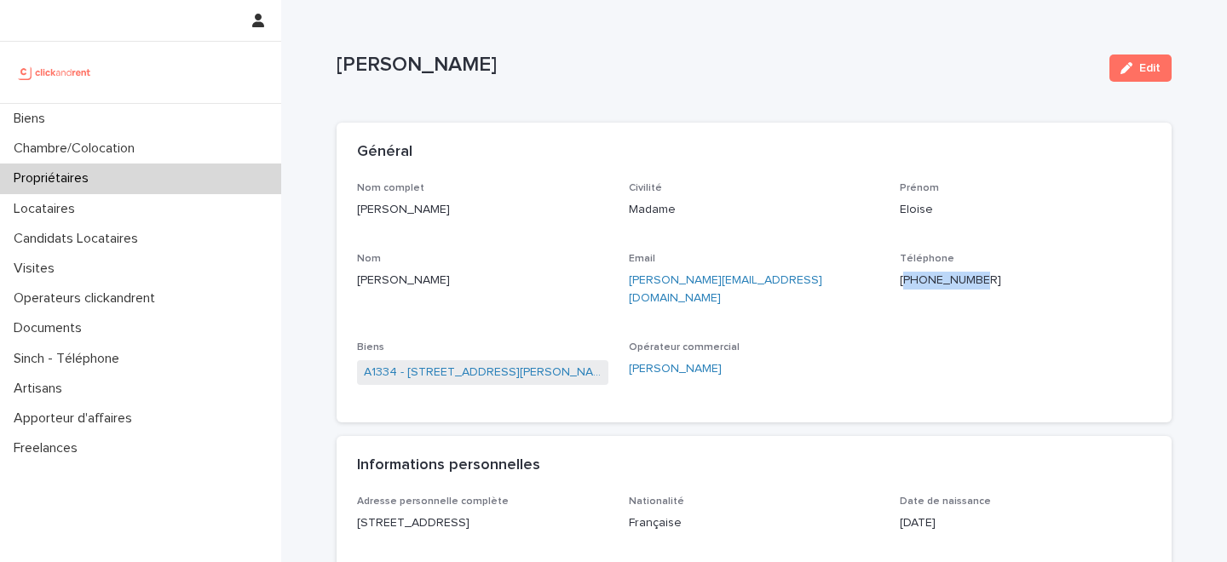
click at [928, 283] on p "+33647881584" at bounding box center [1025, 281] width 251 height 18
copy p "+33647881584"
click at [527, 364] on link "A1334 - 38 rue Charles Perrault, Montpellier 34000" at bounding box center [483, 373] width 238 height 18
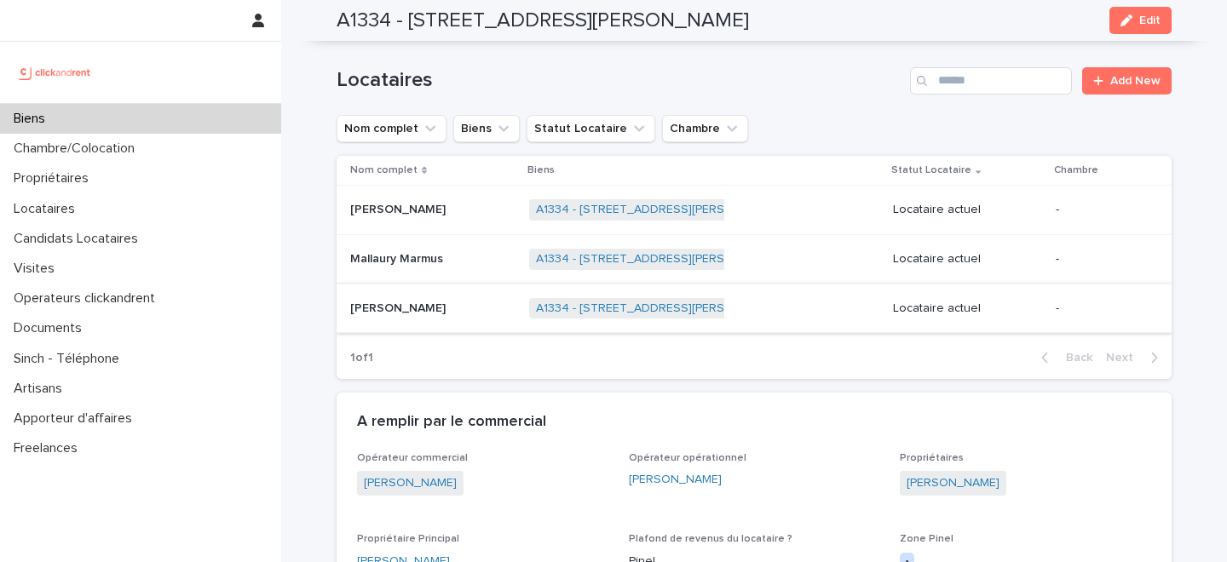
scroll to position [778, 0]
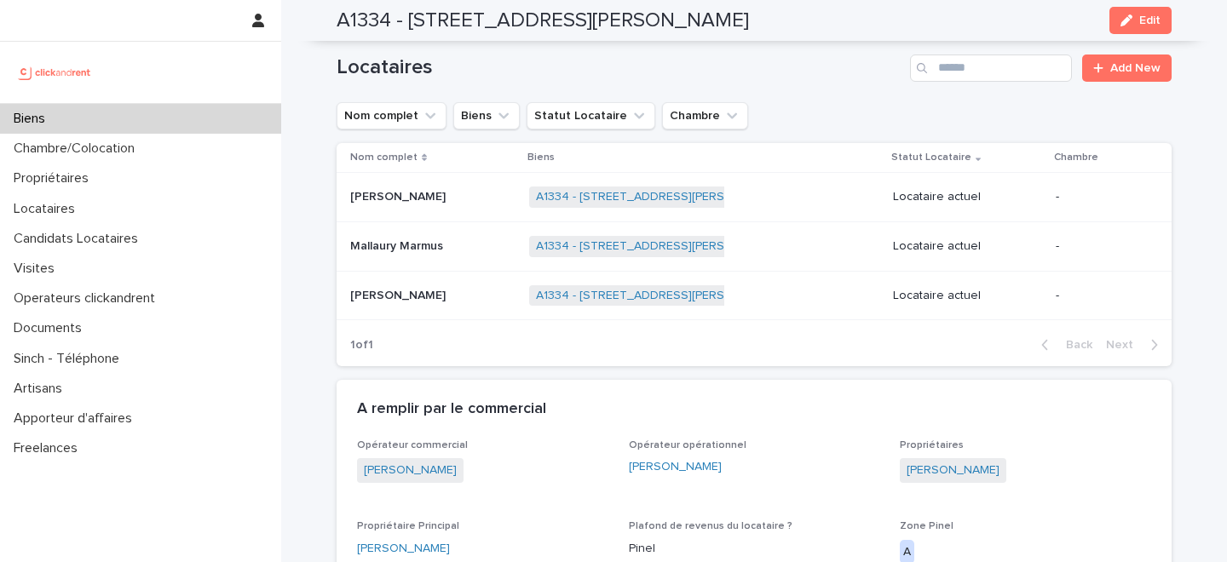
click at [432, 292] on p at bounding box center [432, 296] width 165 height 14
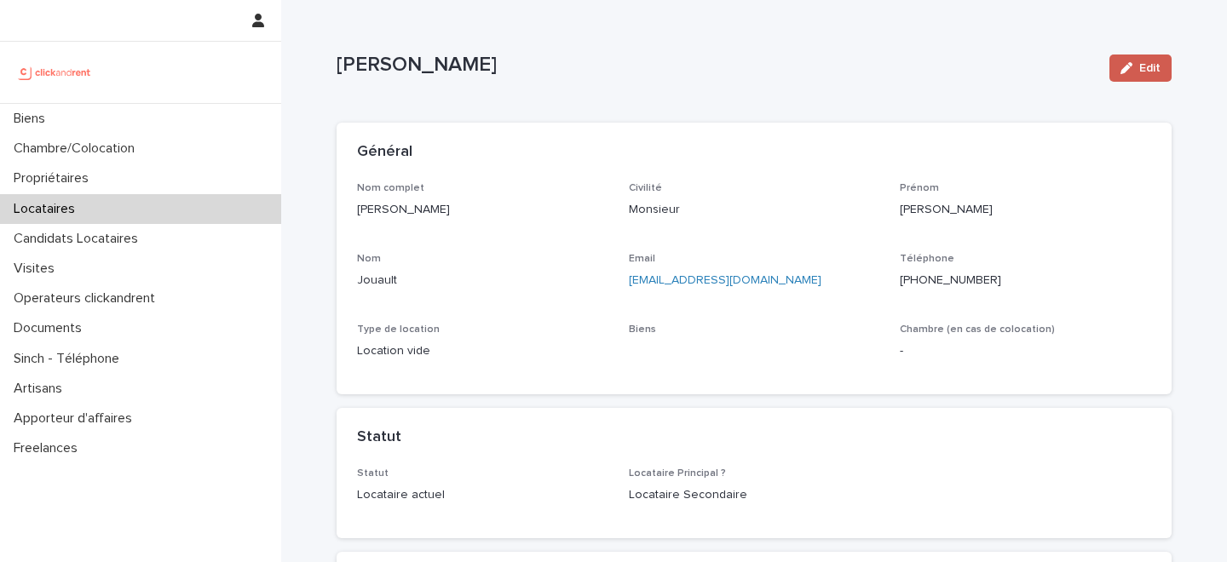
click at [1136, 72] on div "button" at bounding box center [1130, 68] width 19 height 12
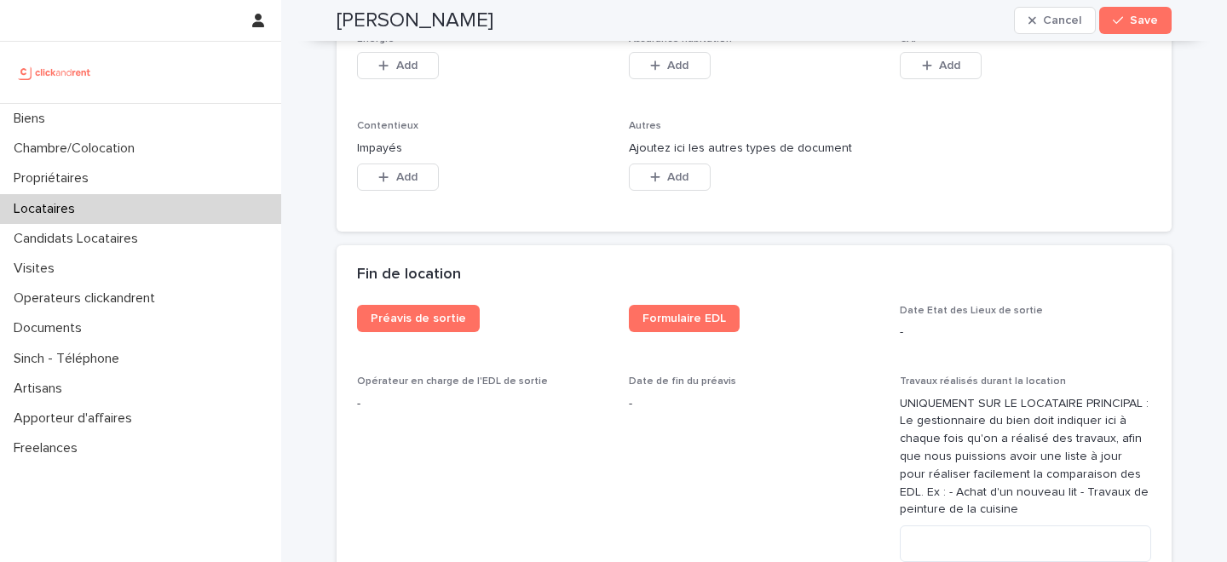
scroll to position [2816, 0]
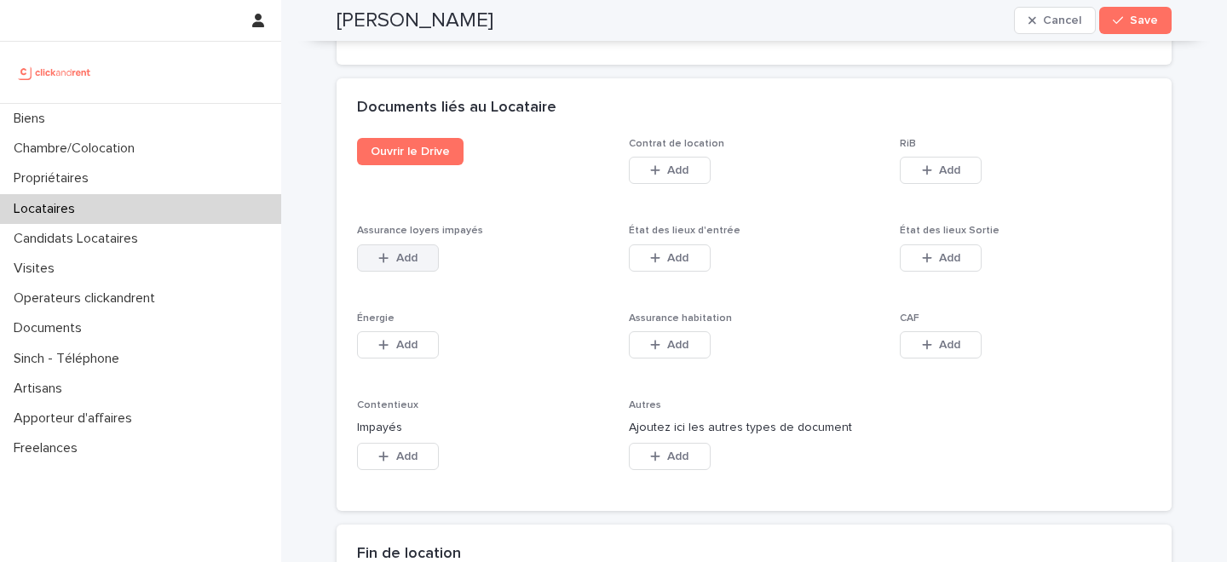
click at [406, 252] on span "Add" at bounding box center [406, 258] width 21 height 12
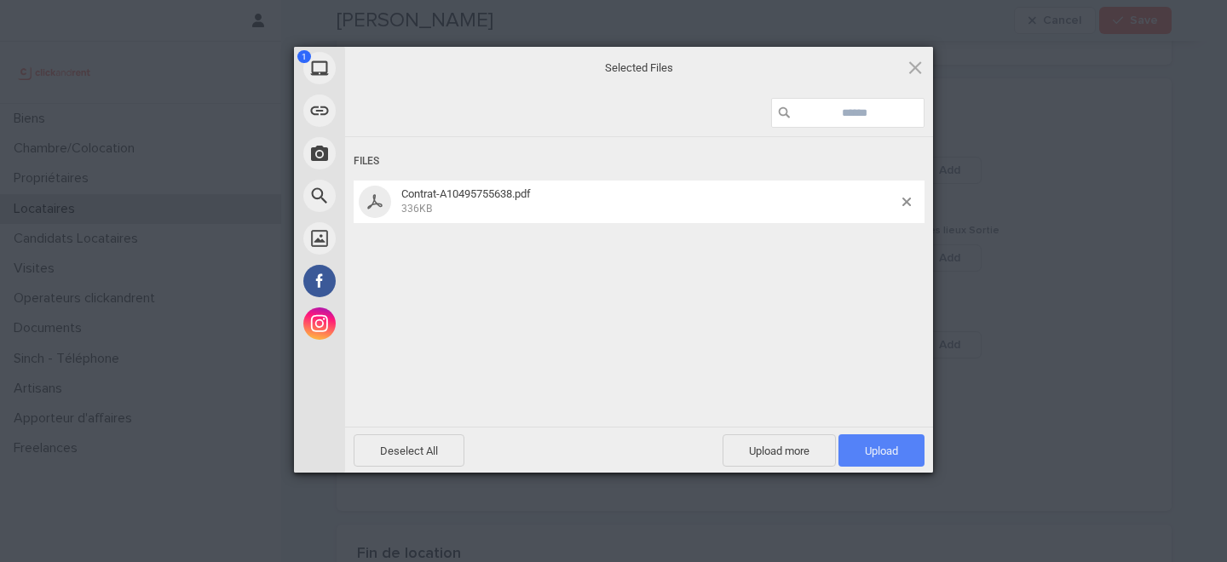
click at [868, 449] on span "Upload 1" at bounding box center [881, 451] width 33 height 13
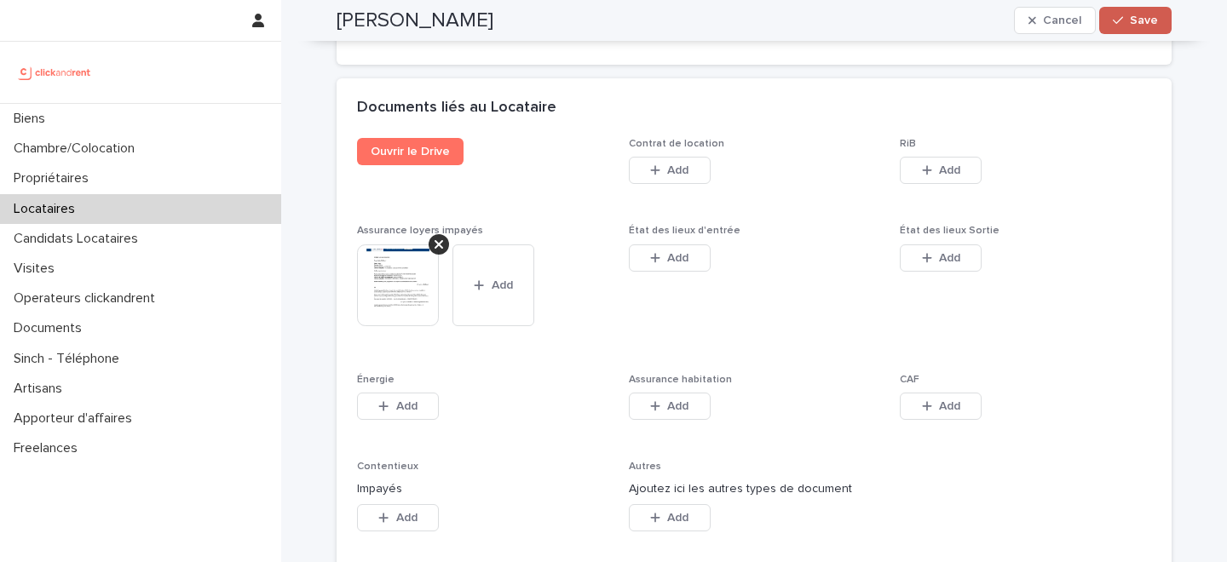
click at [1116, 24] on icon "button" at bounding box center [1118, 20] width 10 height 12
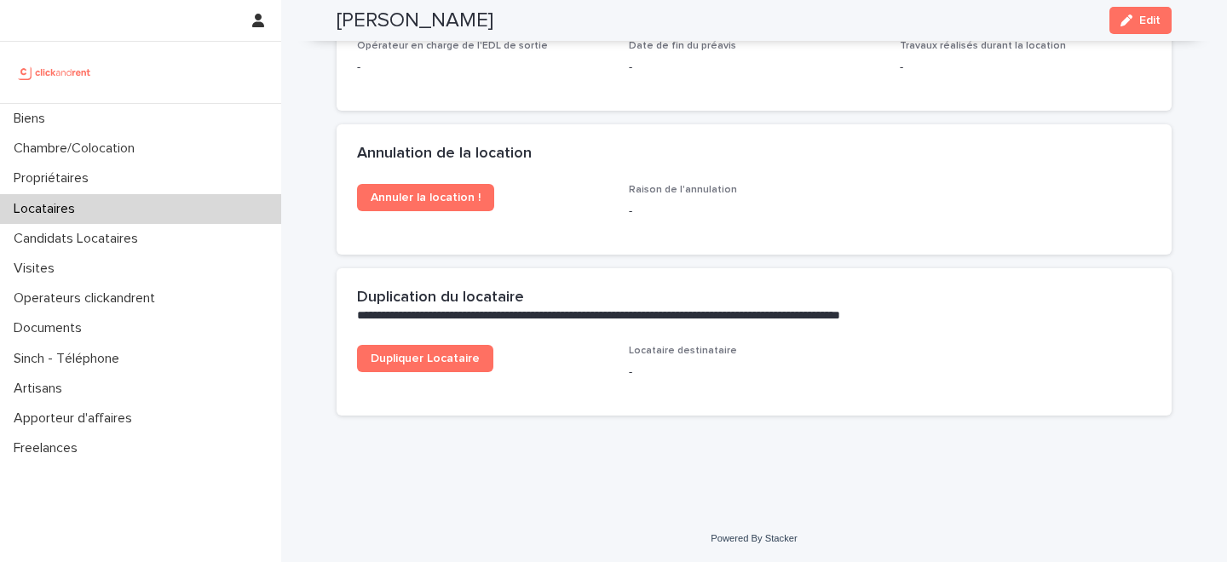
scroll to position [2398, 0]
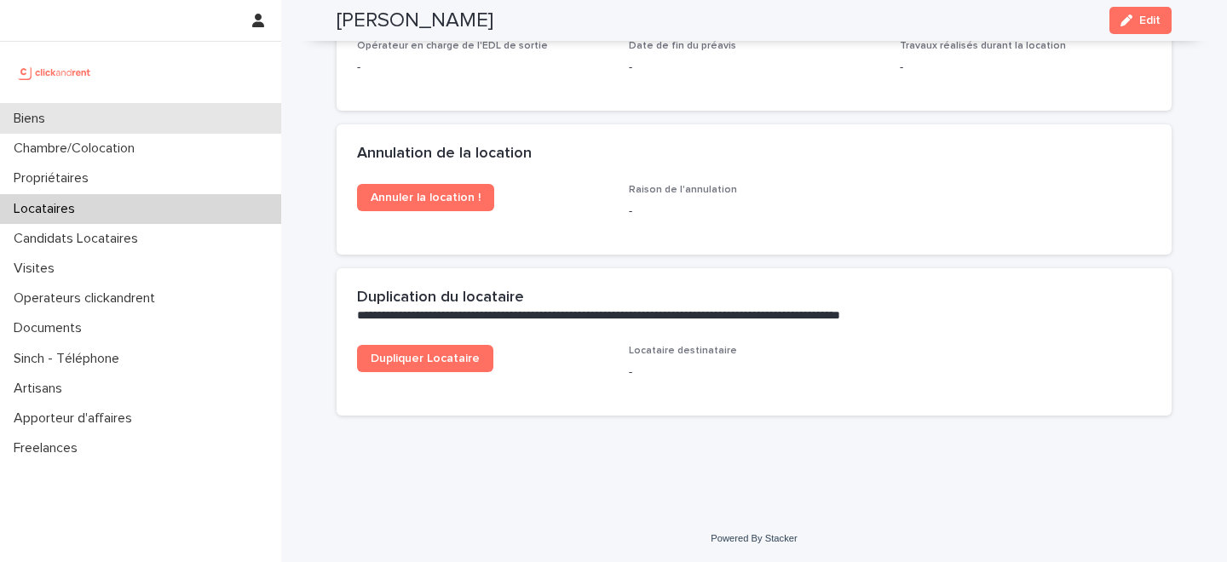
click at [187, 121] on div "Biens" at bounding box center [140, 119] width 281 height 30
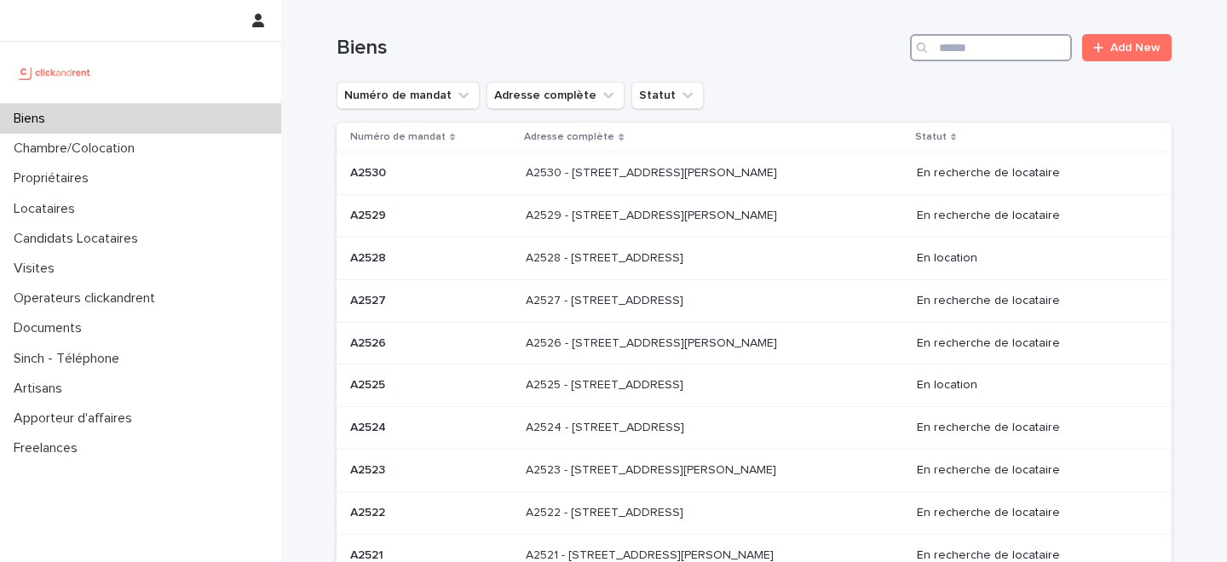
click at [1006, 49] on input "Search" at bounding box center [991, 47] width 162 height 27
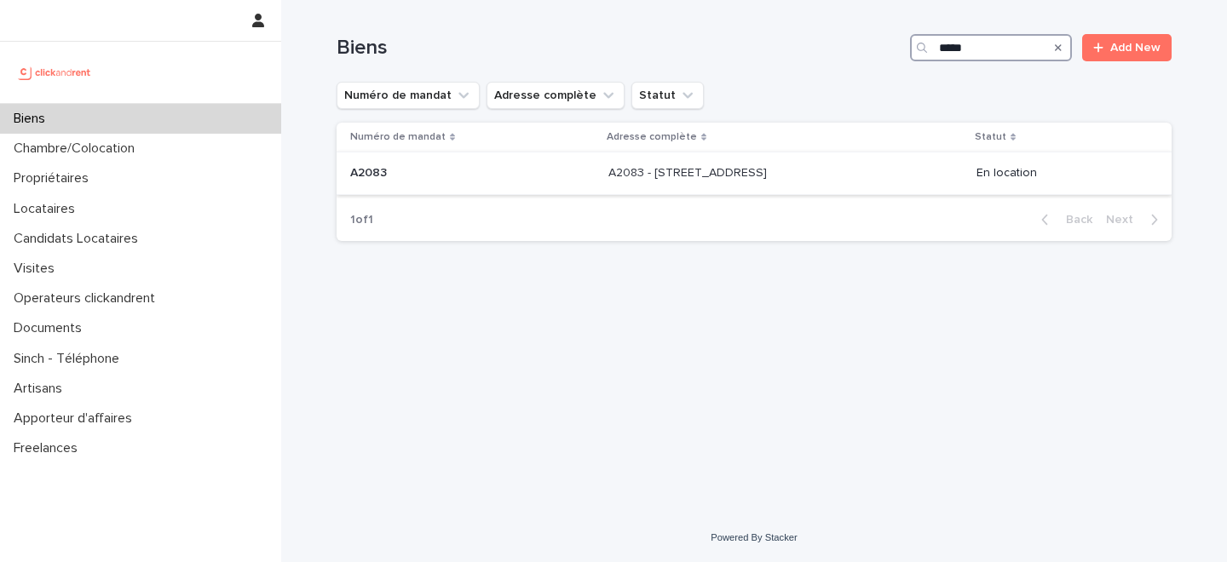
type input "*****"
click at [717, 162] on div "A2083 - 80 Rue Vaquette, Amiens 80000 A2083 - 80 Rue Vaquette, Amiens 80000" at bounding box center [786, 173] width 355 height 28
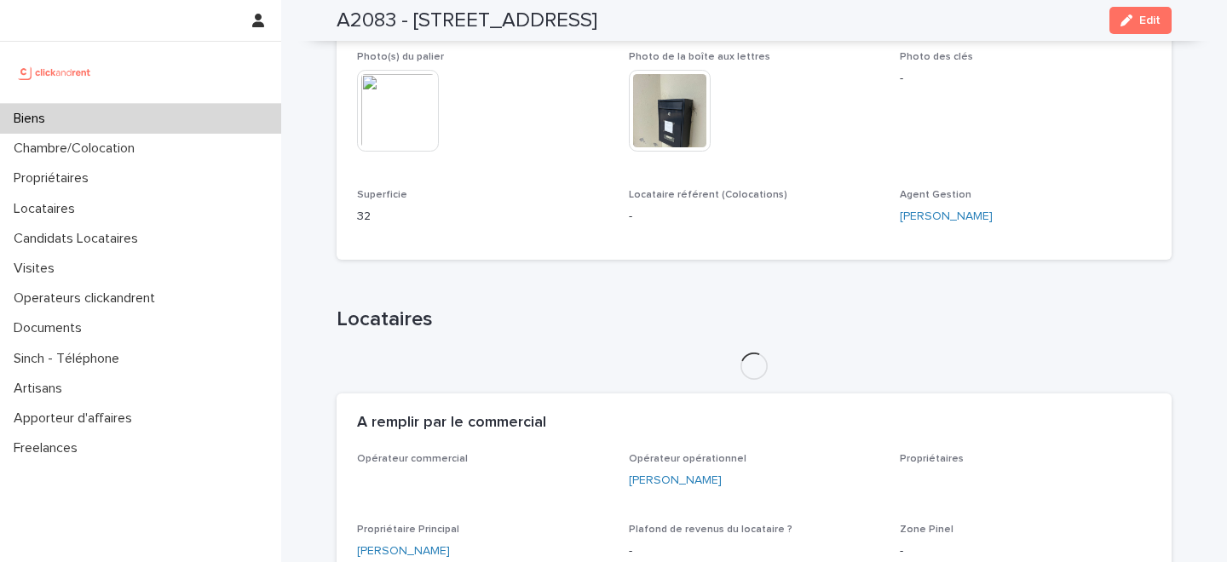
scroll to position [672, 0]
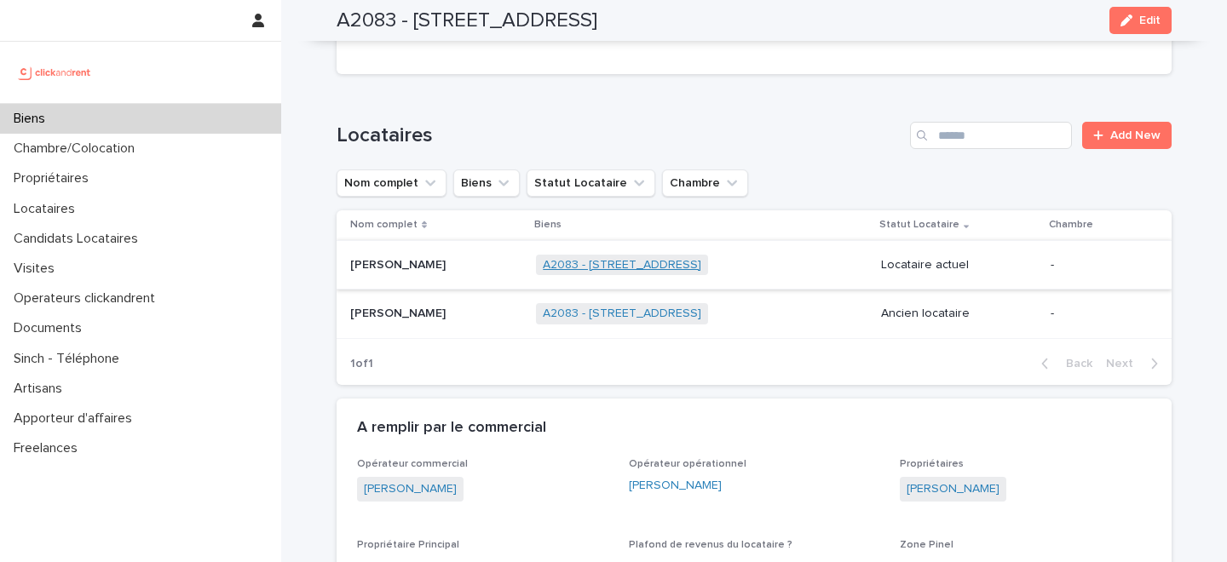
click at [572, 264] on link "A2083 - 80 Rue Vaquette, Amiens 80000" at bounding box center [622, 265] width 159 height 14
click at [441, 265] on p at bounding box center [436, 265] width 172 height 14
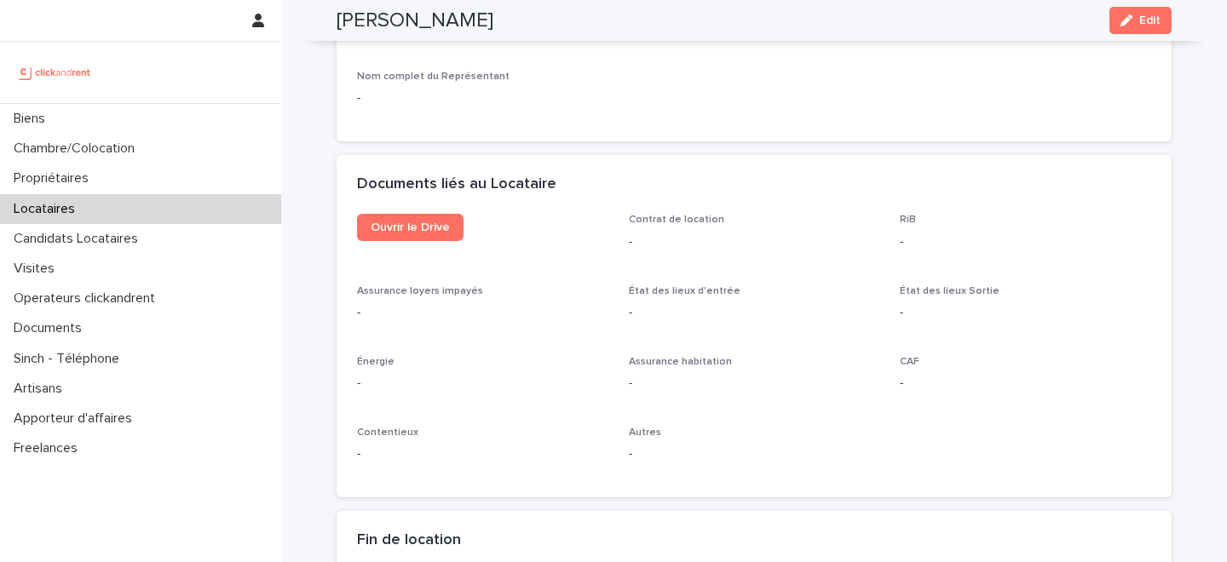
scroll to position [1638, 0]
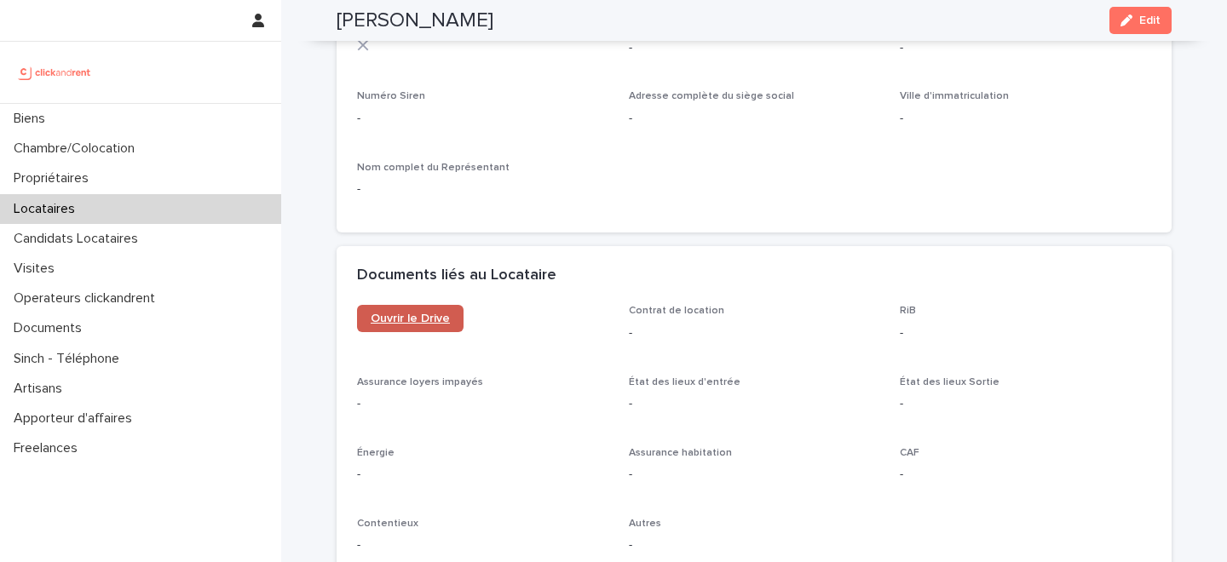
click at [404, 317] on span "Ouvrir le Drive" at bounding box center [410, 319] width 79 height 12
drag, startPoint x: 466, startPoint y: 22, endPoint x: 381, endPoint y: 20, distance: 85.2
click at [381, 20] on div "Elisa Roekens Edit" at bounding box center [754, 20] width 835 height 41
copy h2 "Roekens"
click at [1117, 22] on button "Edit" at bounding box center [1141, 20] width 62 height 27
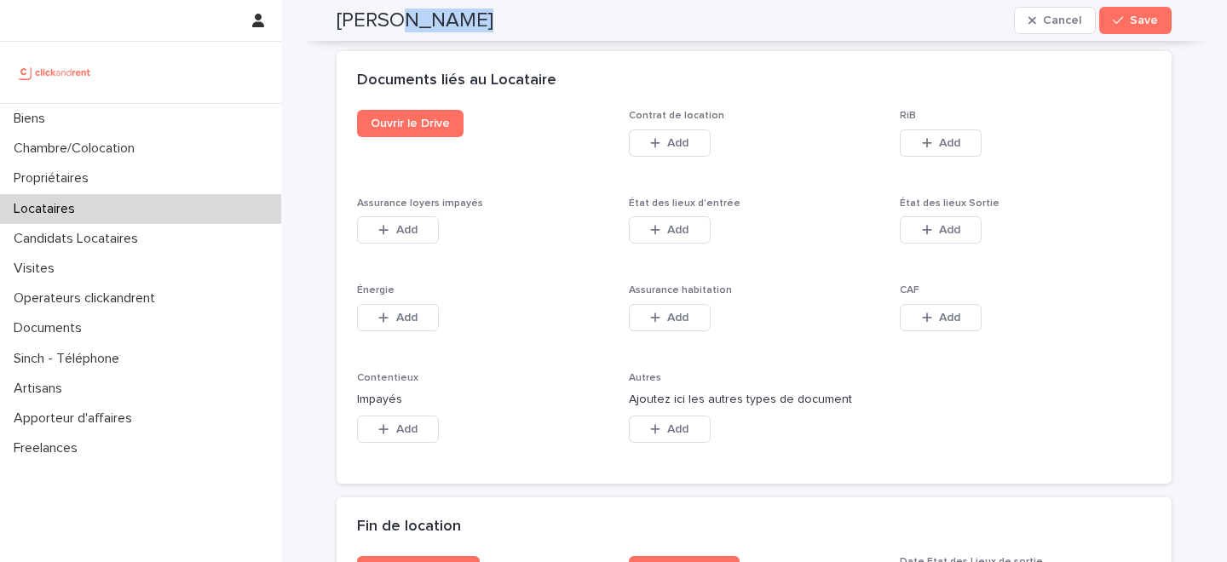
scroll to position [2816, 0]
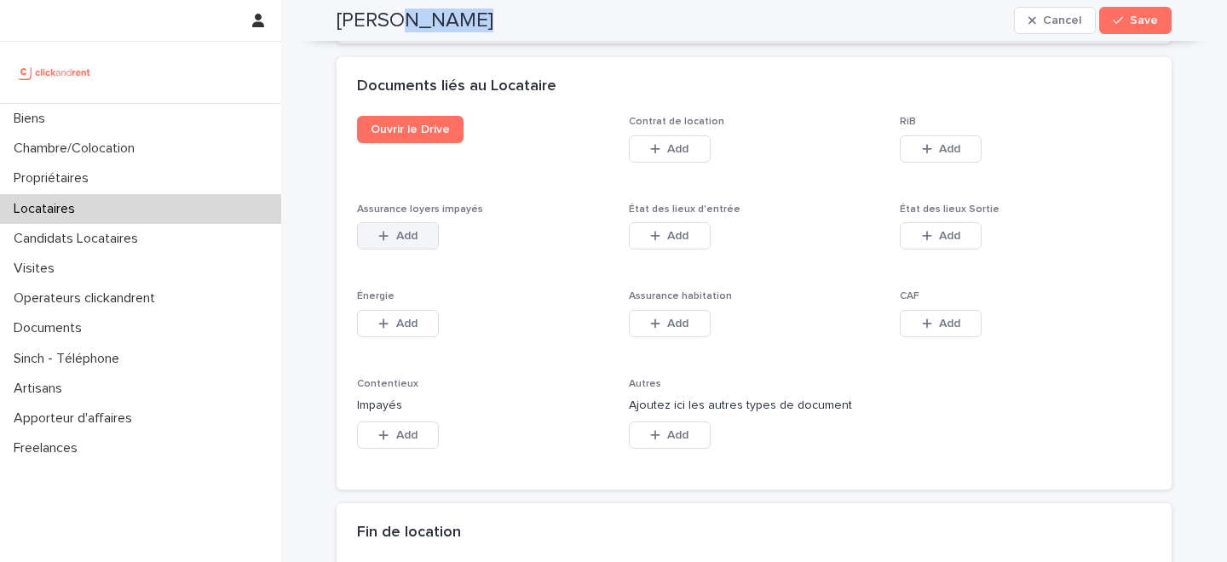
click at [389, 239] on icon "button" at bounding box center [383, 236] width 10 height 12
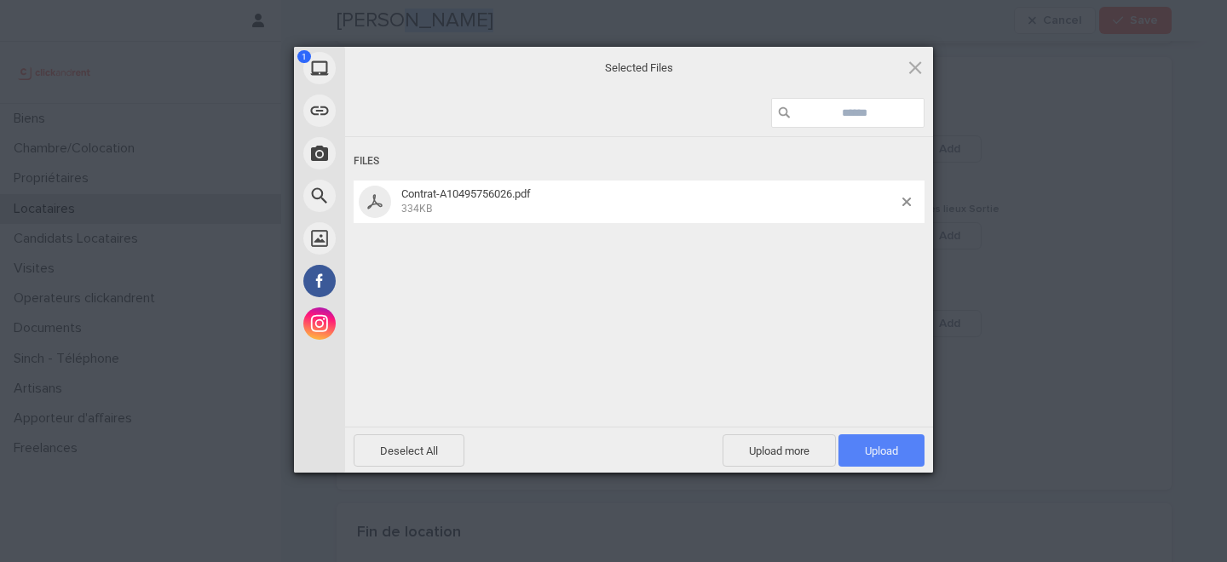
click at [884, 449] on span "Upload 1" at bounding box center [881, 451] width 33 height 13
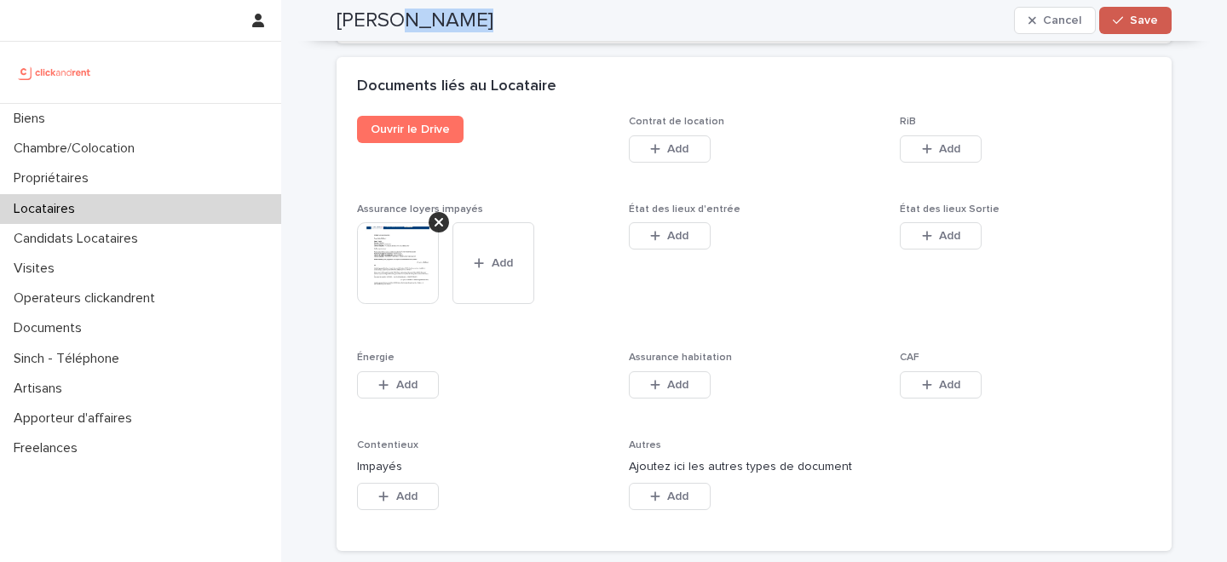
click at [1151, 29] on button "Save" at bounding box center [1135, 20] width 72 height 27
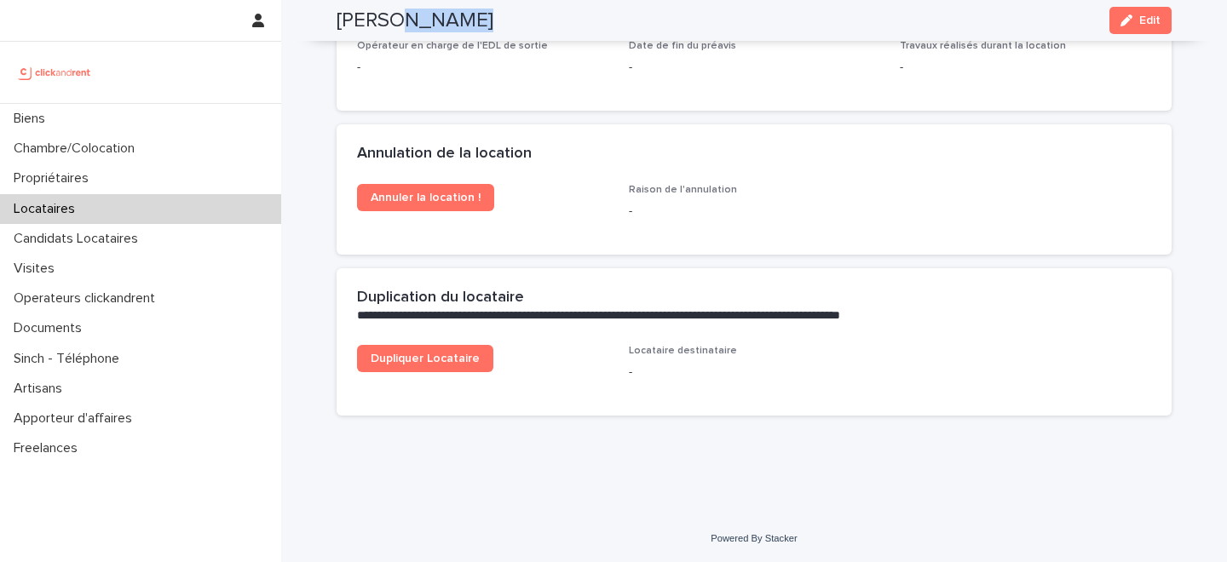
scroll to position [2398, 0]
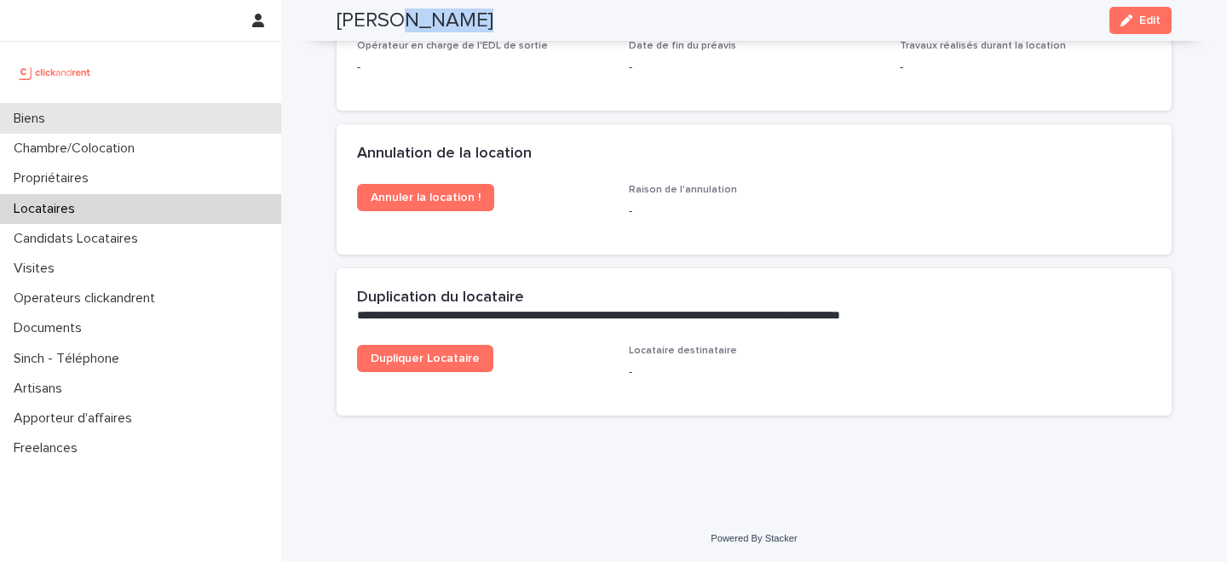
click at [105, 127] on div "Biens" at bounding box center [140, 119] width 281 height 30
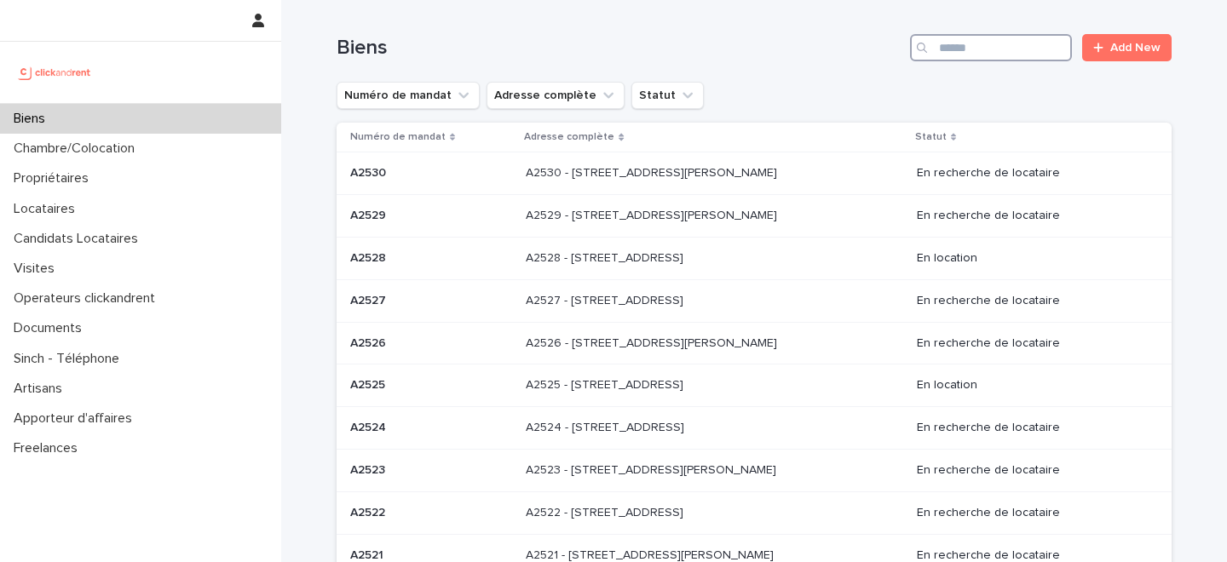
click at [986, 44] on input "Search" at bounding box center [991, 47] width 162 height 27
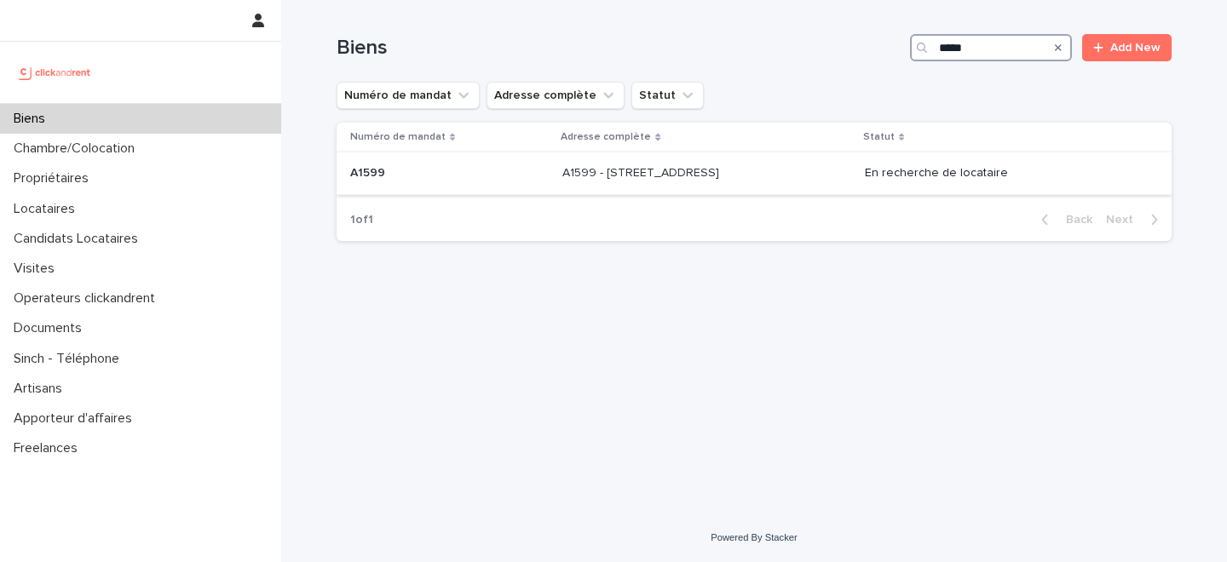
type input "*****"
click at [572, 175] on p "A1599 - 2 rue Carnot, Boulogne-Billancourt 92100" at bounding box center [642, 172] width 160 height 18
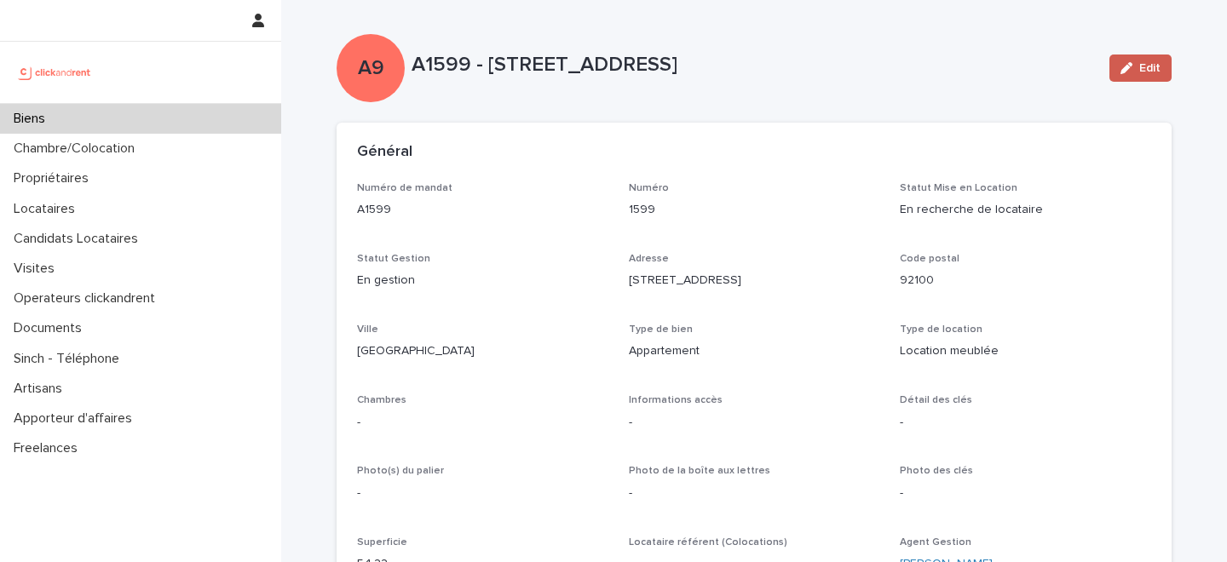
click at [1160, 61] on button "Edit" at bounding box center [1141, 68] width 62 height 27
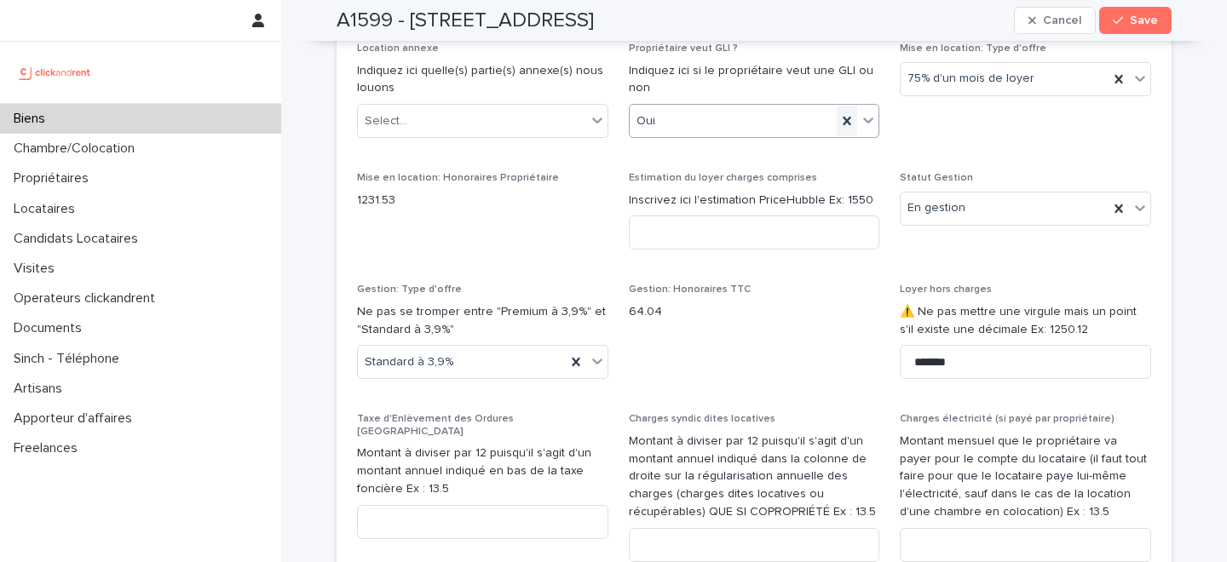
scroll to position [1928, 0]
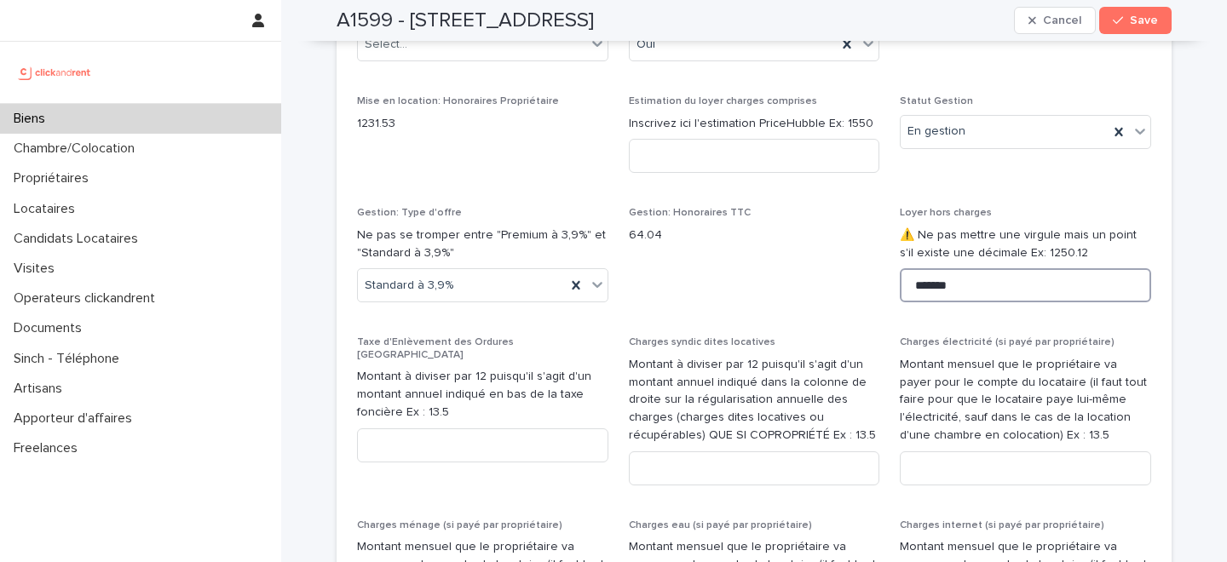
click at [962, 303] on input "*******" at bounding box center [1025, 285] width 251 height 34
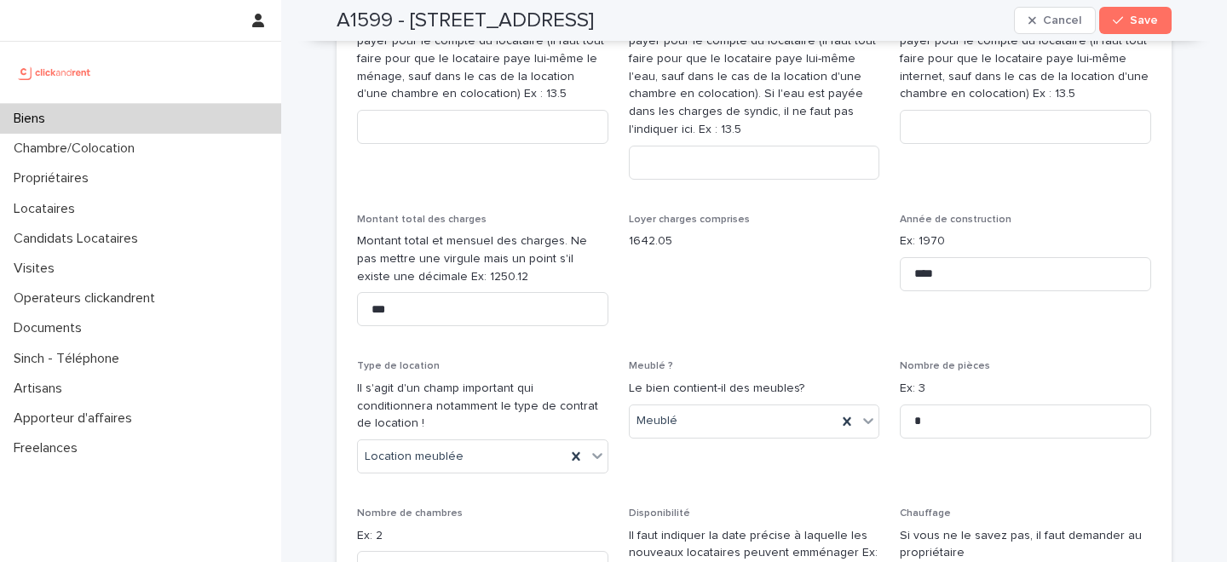
scroll to position [2462, 0]
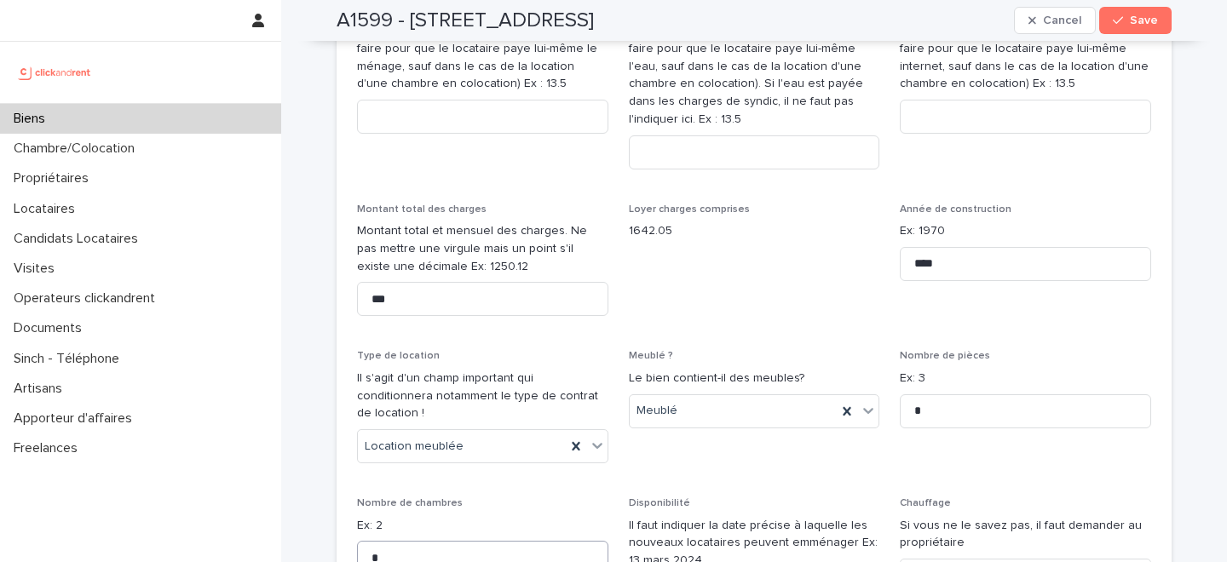
type input "*******"
click at [427, 297] on input "***" at bounding box center [482, 299] width 251 height 34
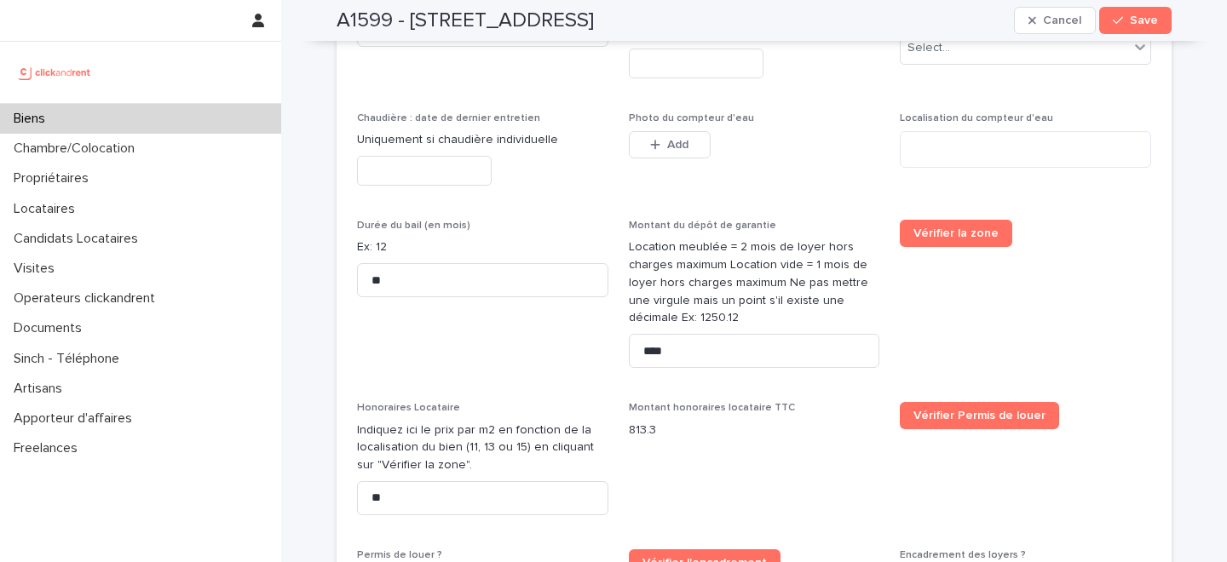
scroll to position [3000, 0]
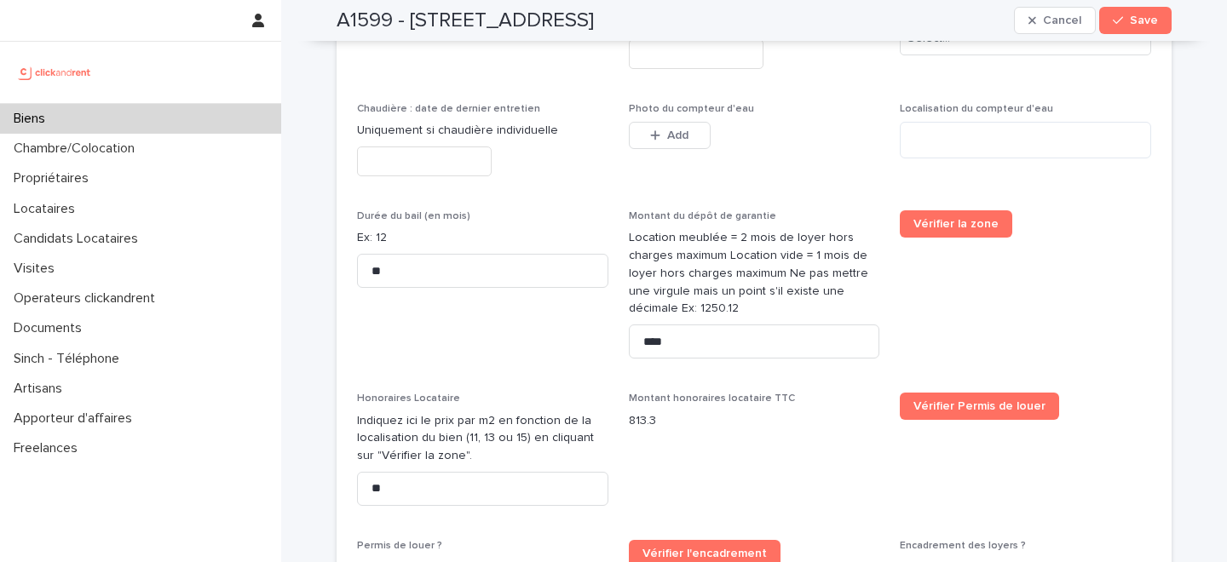
type input "***"
click at [689, 325] on input "****" at bounding box center [754, 342] width 251 height 34
type input "*******"
click at [1128, 14] on div "button" at bounding box center [1121, 20] width 17 height 12
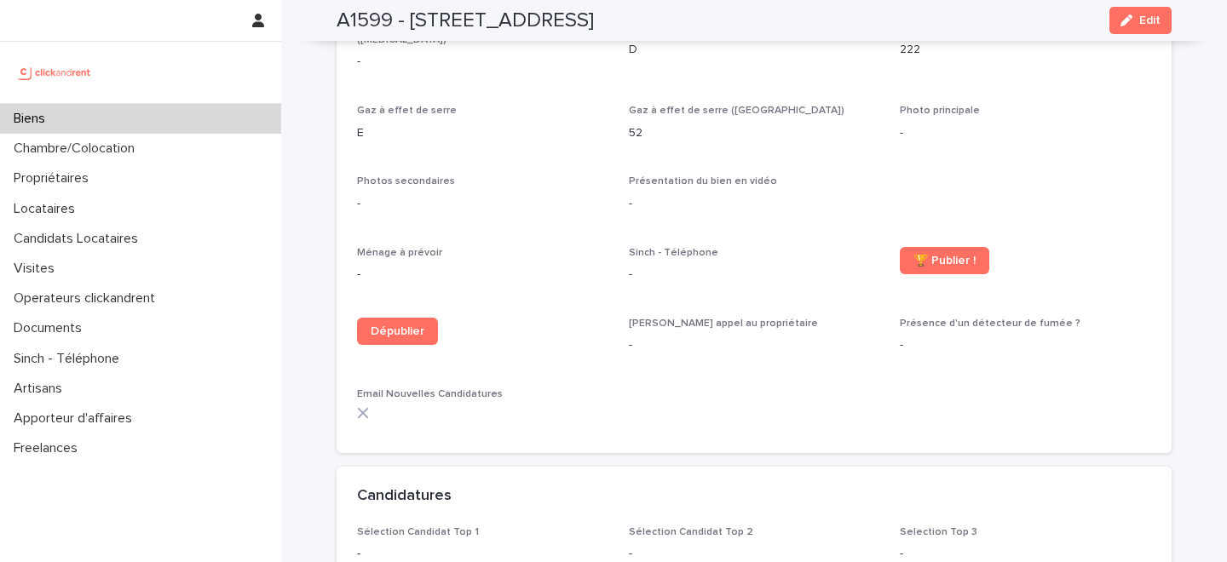
scroll to position [3369, 0]
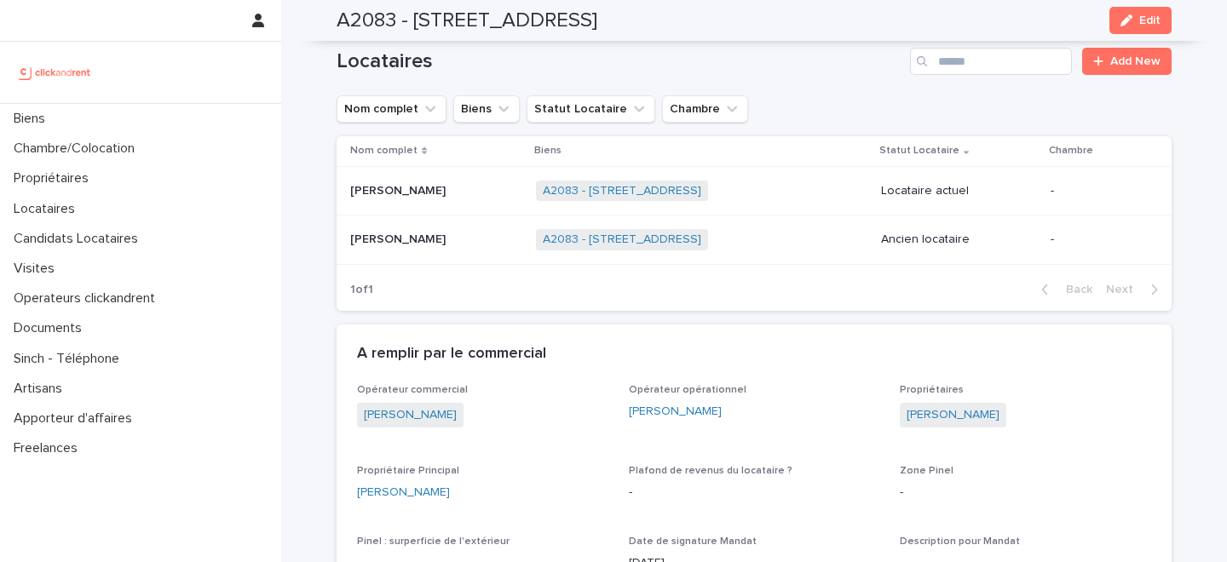
scroll to position [764, 0]
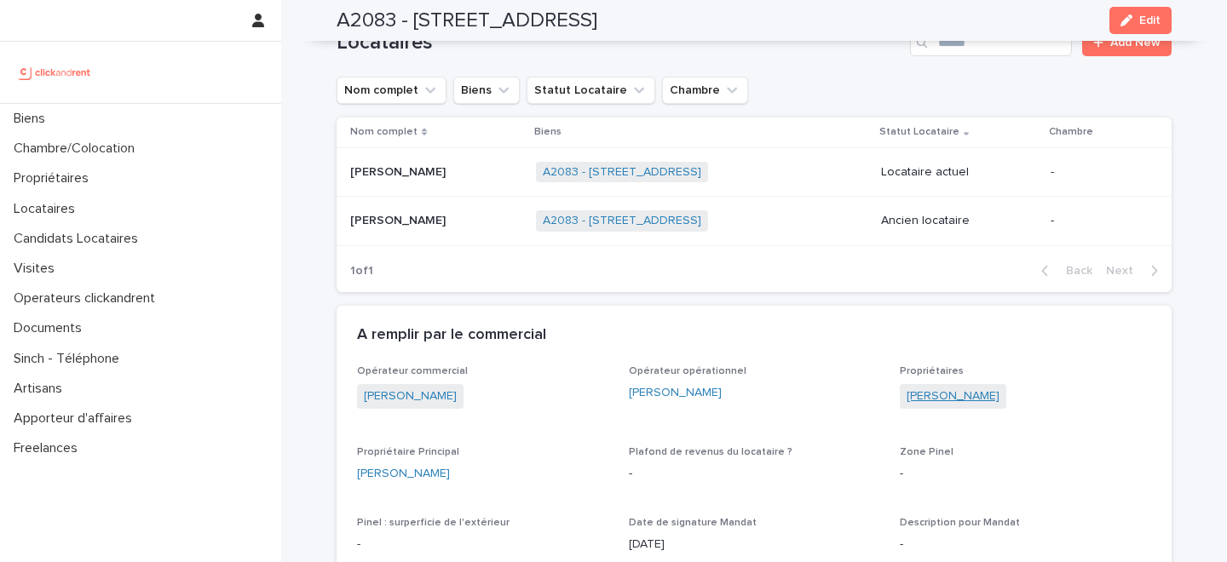
click at [941, 402] on link "Matthieu Trouble" at bounding box center [953, 397] width 93 height 18
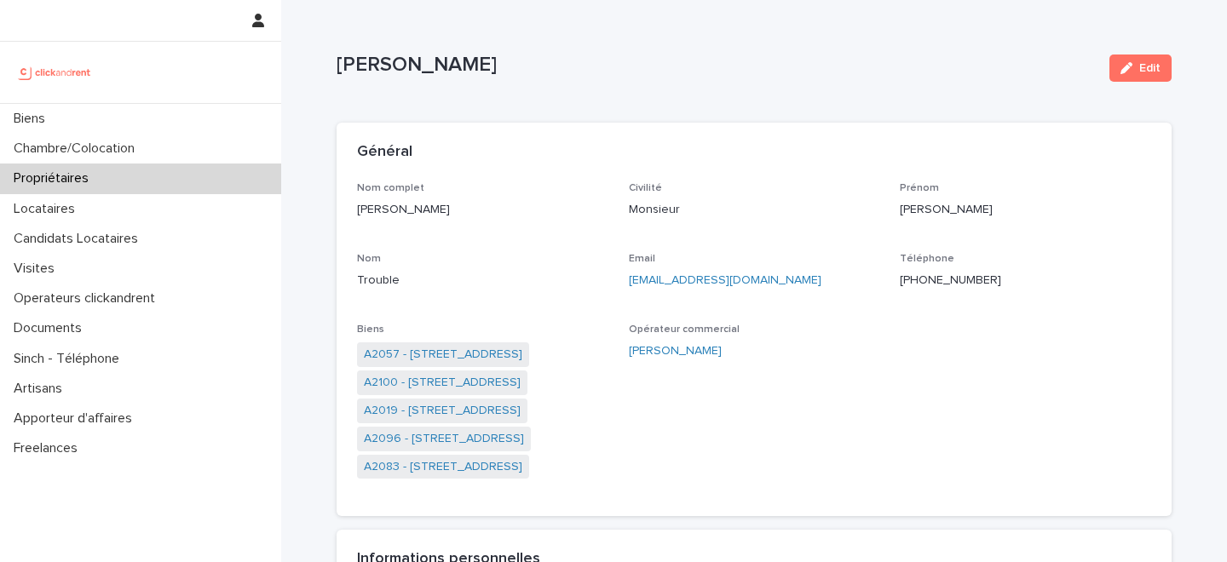
click at [939, 276] on p "+33677707722" at bounding box center [1025, 281] width 251 height 18
copy p "+33677707722"
